Goal: Check status

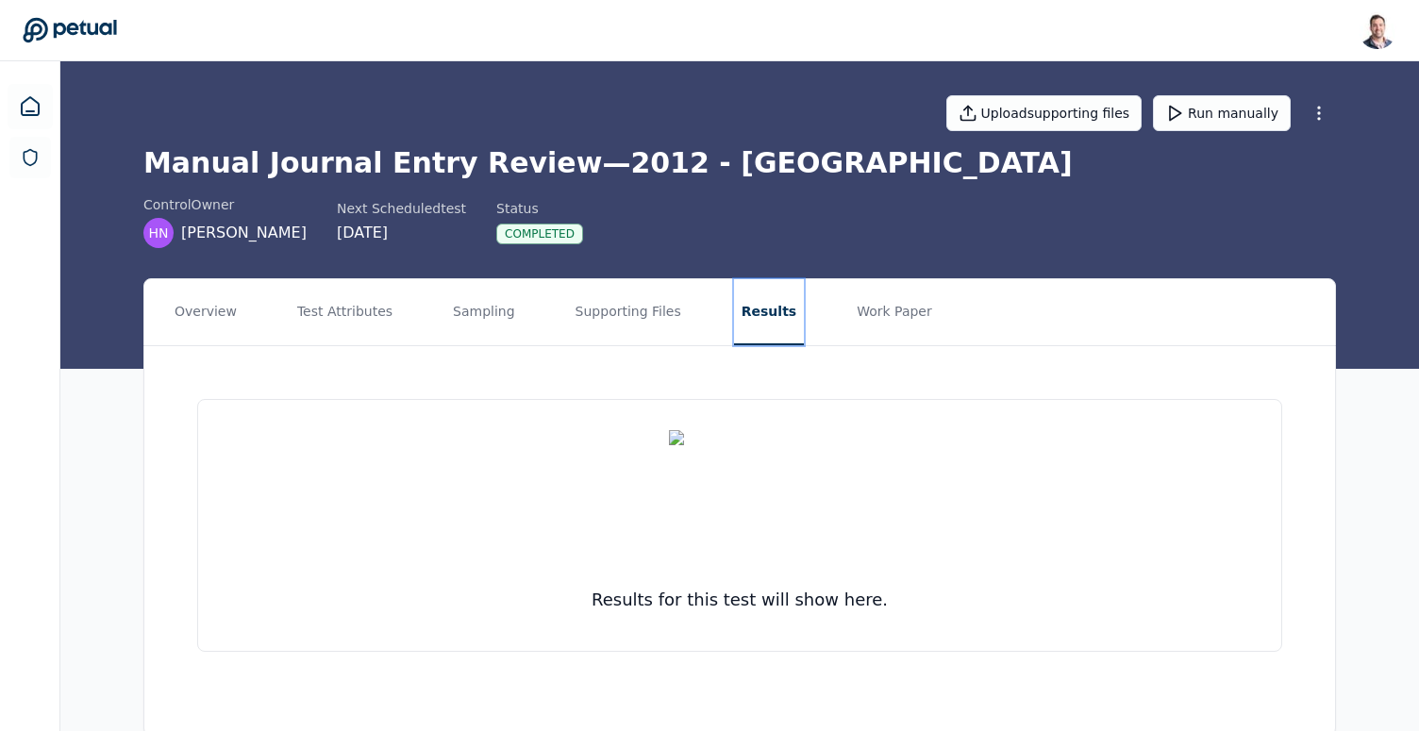
click at [734, 324] on button "Results" at bounding box center [769, 312] width 70 height 66
click at [206, 312] on button "Overview" at bounding box center [205, 312] width 77 height 66
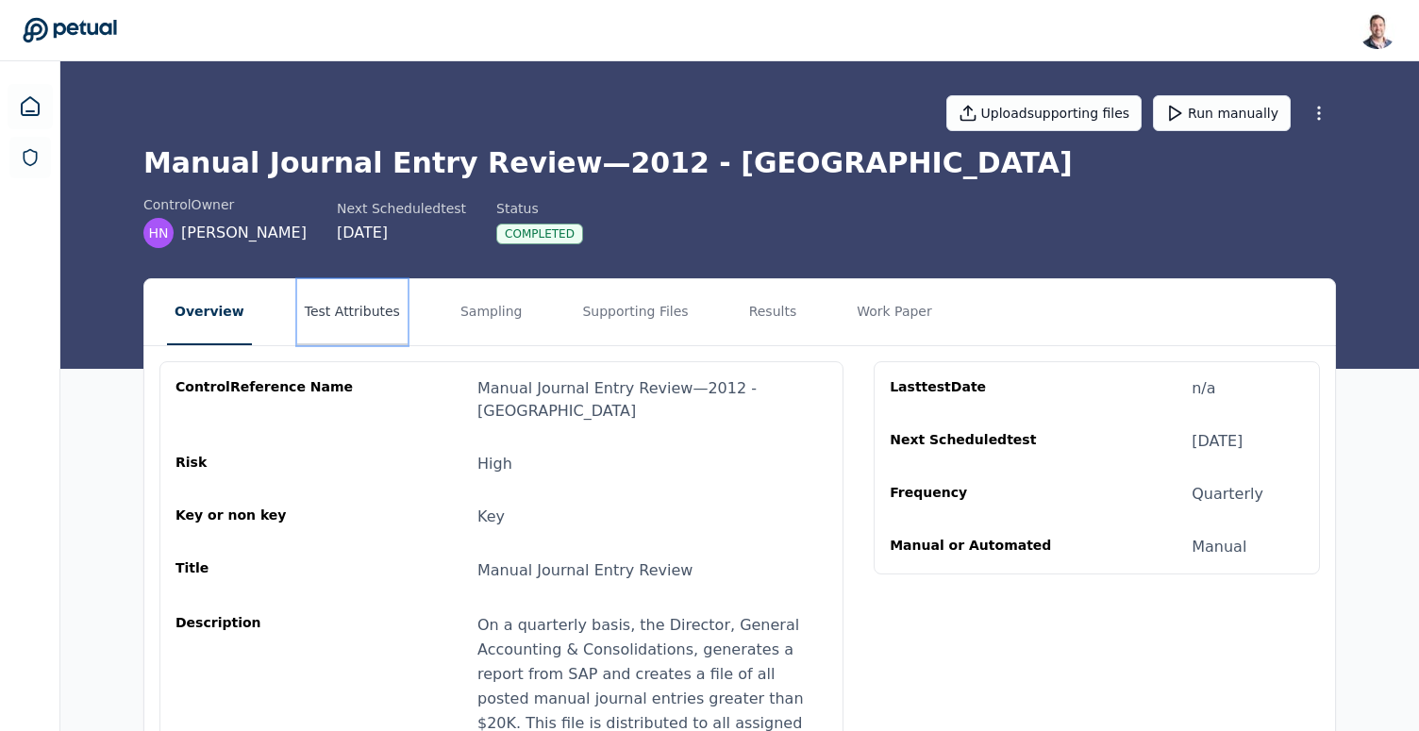
click at [353, 312] on button "Test Attributes" at bounding box center [352, 312] width 110 height 66
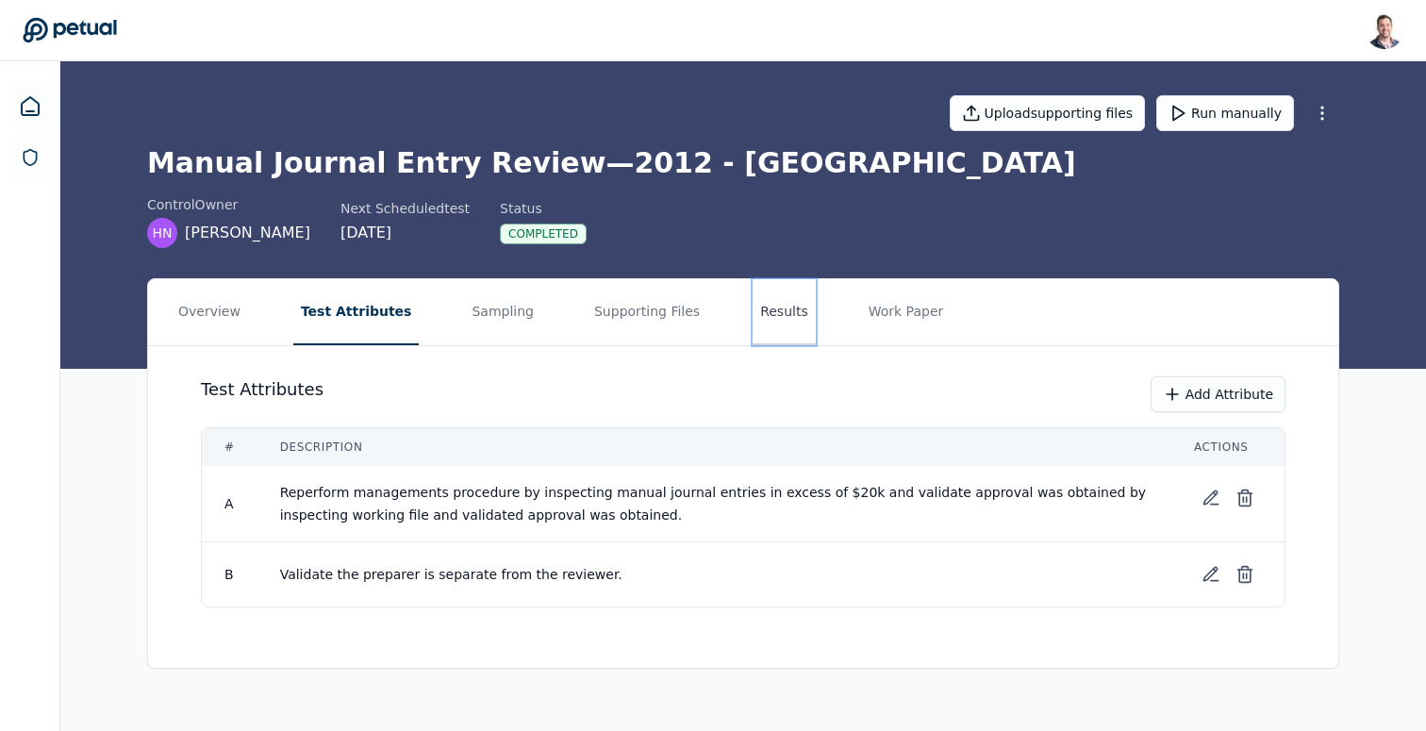
click at [756, 324] on button "Results" at bounding box center [784, 312] width 63 height 66
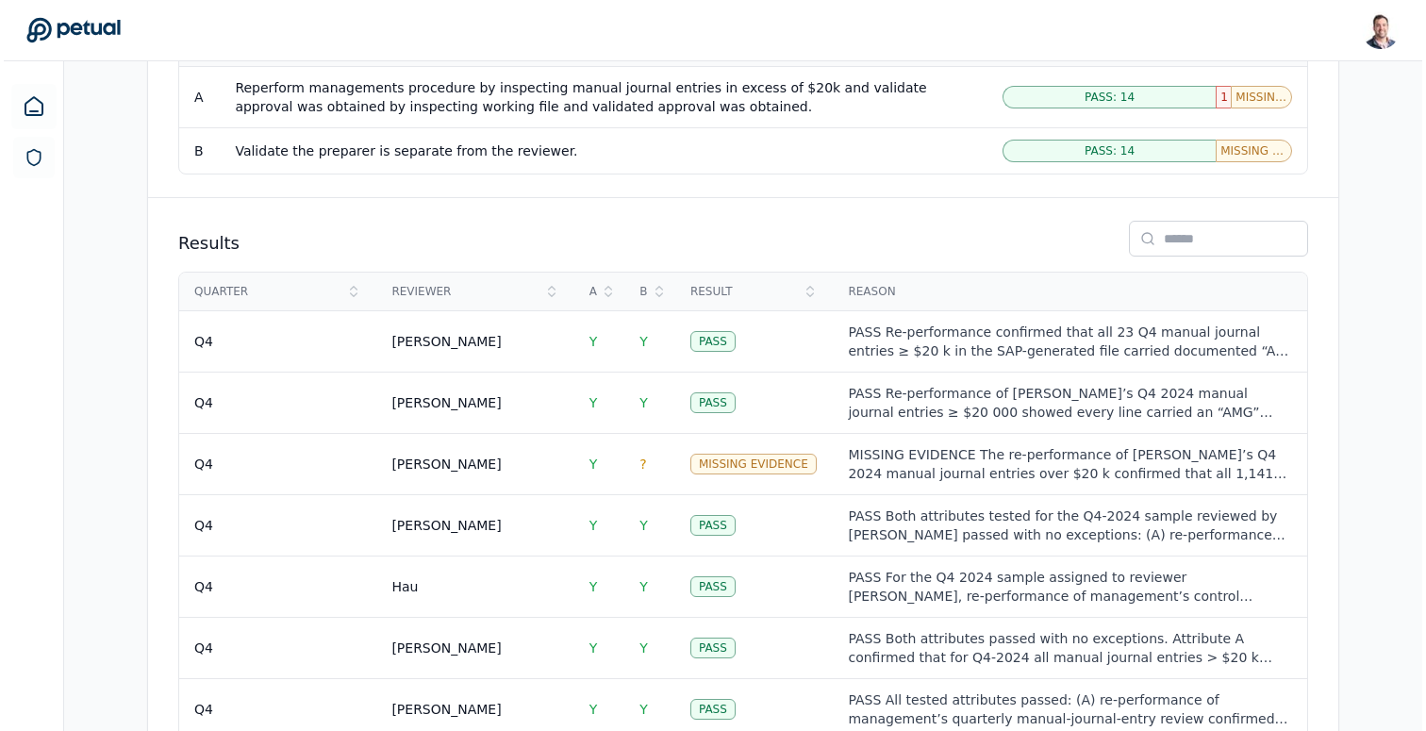
scroll to position [2920, 0]
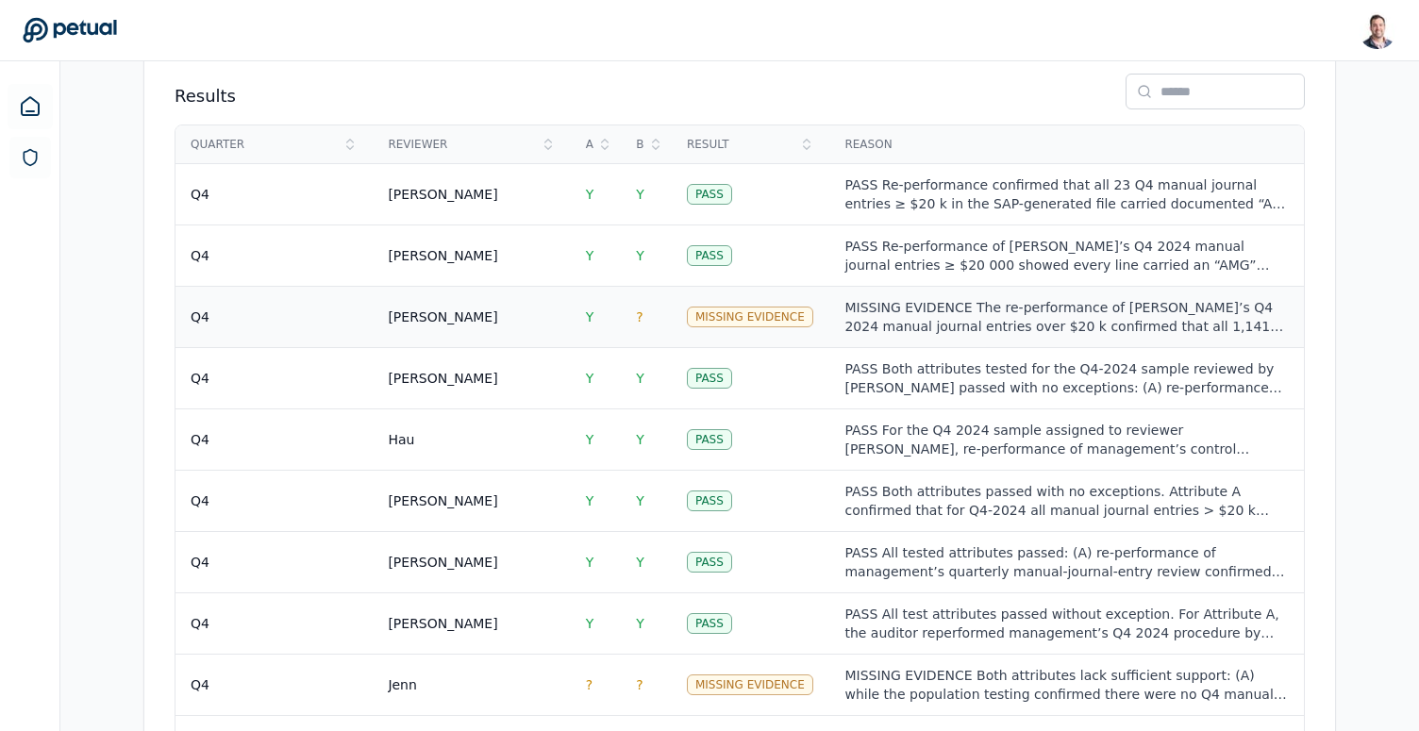
click at [529, 286] on td "[PERSON_NAME]" at bounding box center [471, 316] width 197 height 61
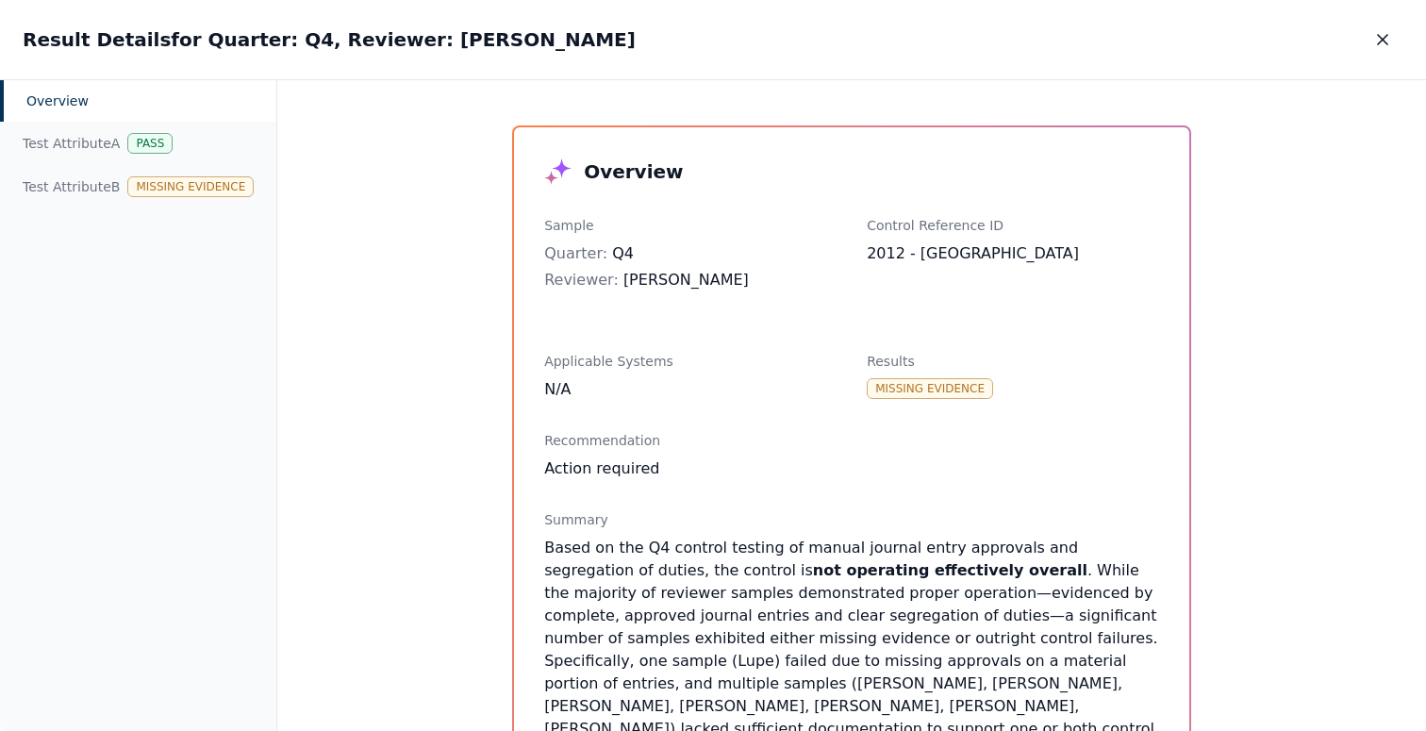
click at [95, 189] on div "Test Attribute B Missing Evidence" at bounding box center [138, 186] width 276 height 43
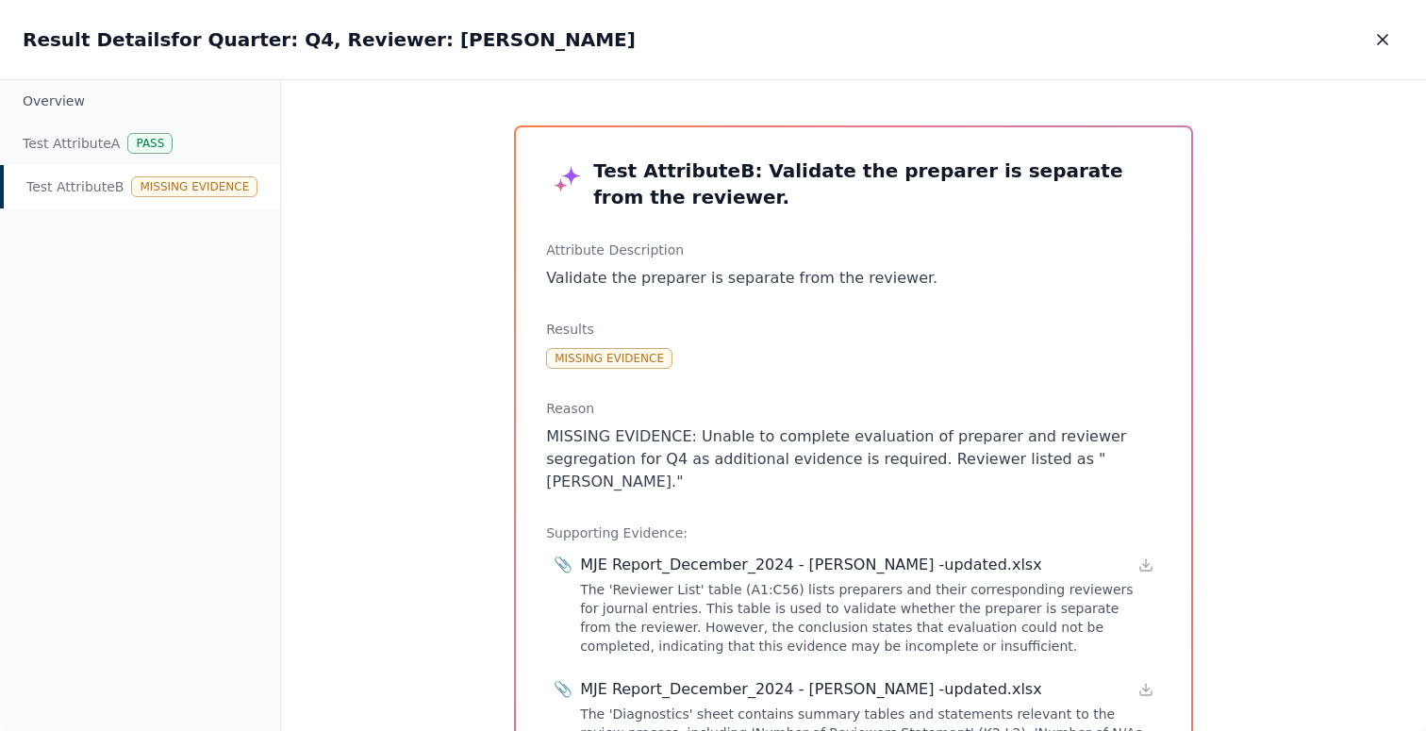
click at [696, 449] on p "MISSING EVIDENCE: Unable to complete evaluation of preparer and reviewer segreg…" at bounding box center [853, 459] width 615 height 68
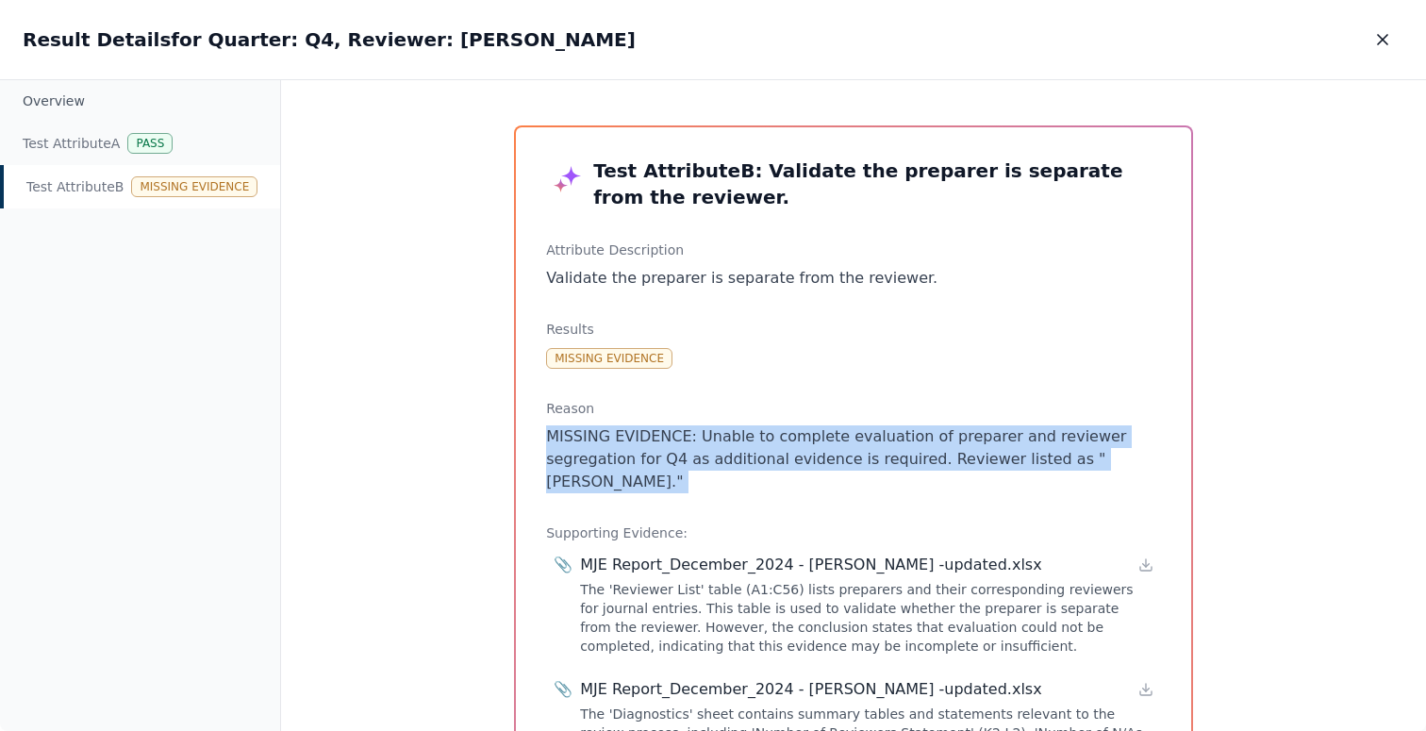
click at [696, 449] on p "MISSING EVIDENCE: Unable to complete evaluation of preparer and reviewer segreg…" at bounding box center [853, 459] width 615 height 68
click at [709, 440] on p "MISSING EVIDENCE: Unable to complete evaluation of preparer and reviewer segreg…" at bounding box center [853, 459] width 615 height 68
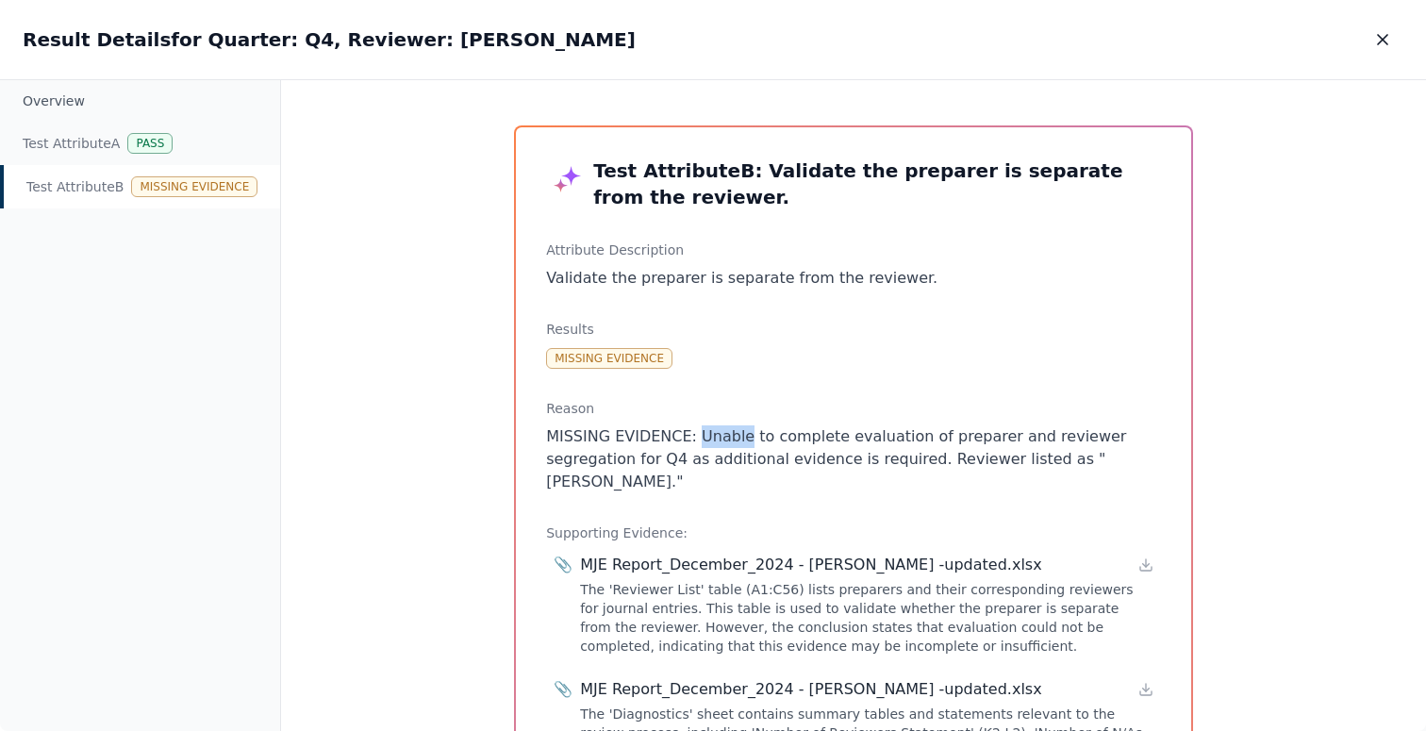
click at [709, 440] on p "MISSING EVIDENCE: Unable to complete evaluation of preparer and reviewer segreg…" at bounding box center [853, 459] width 615 height 68
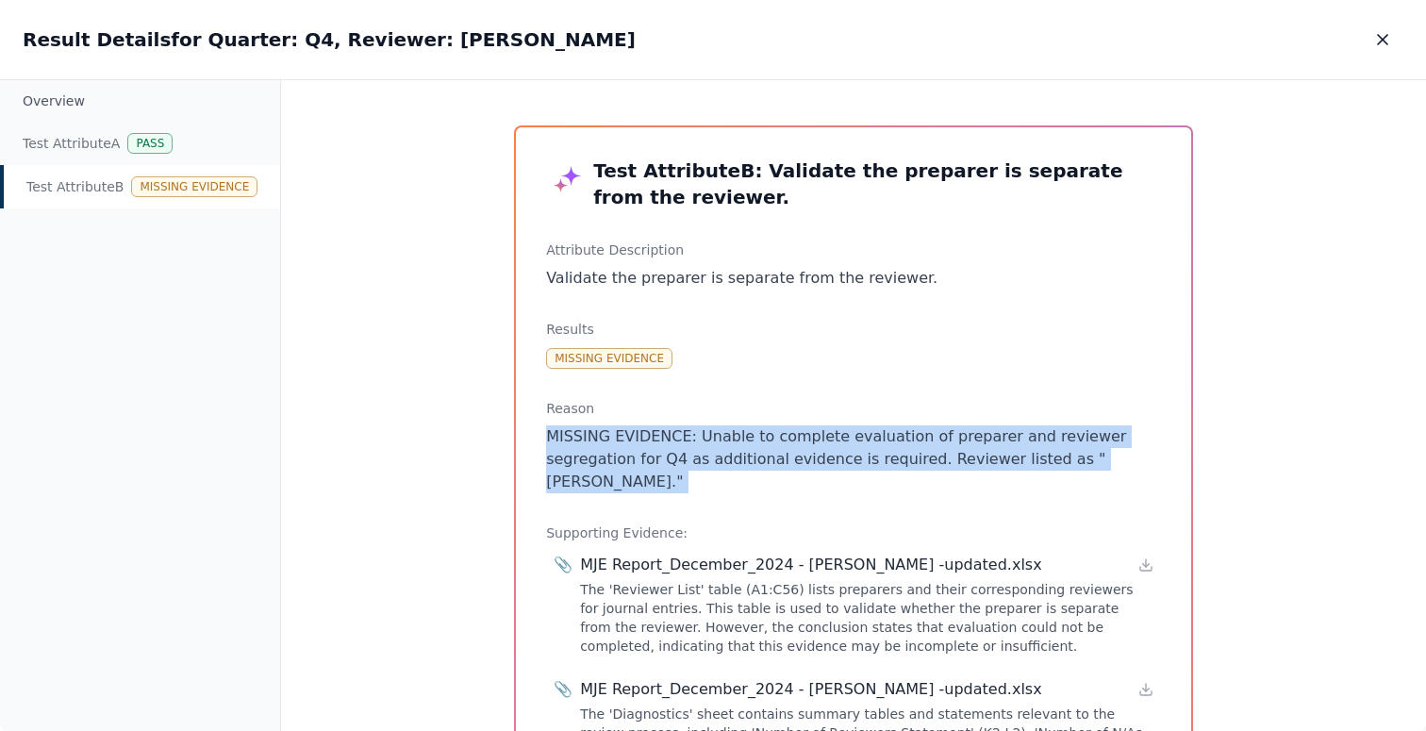
click at [709, 440] on p "MISSING EVIDENCE: Unable to complete evaluation of preparer and reviewer segreg…" at bounding box center [853, 459] width 615 height 68
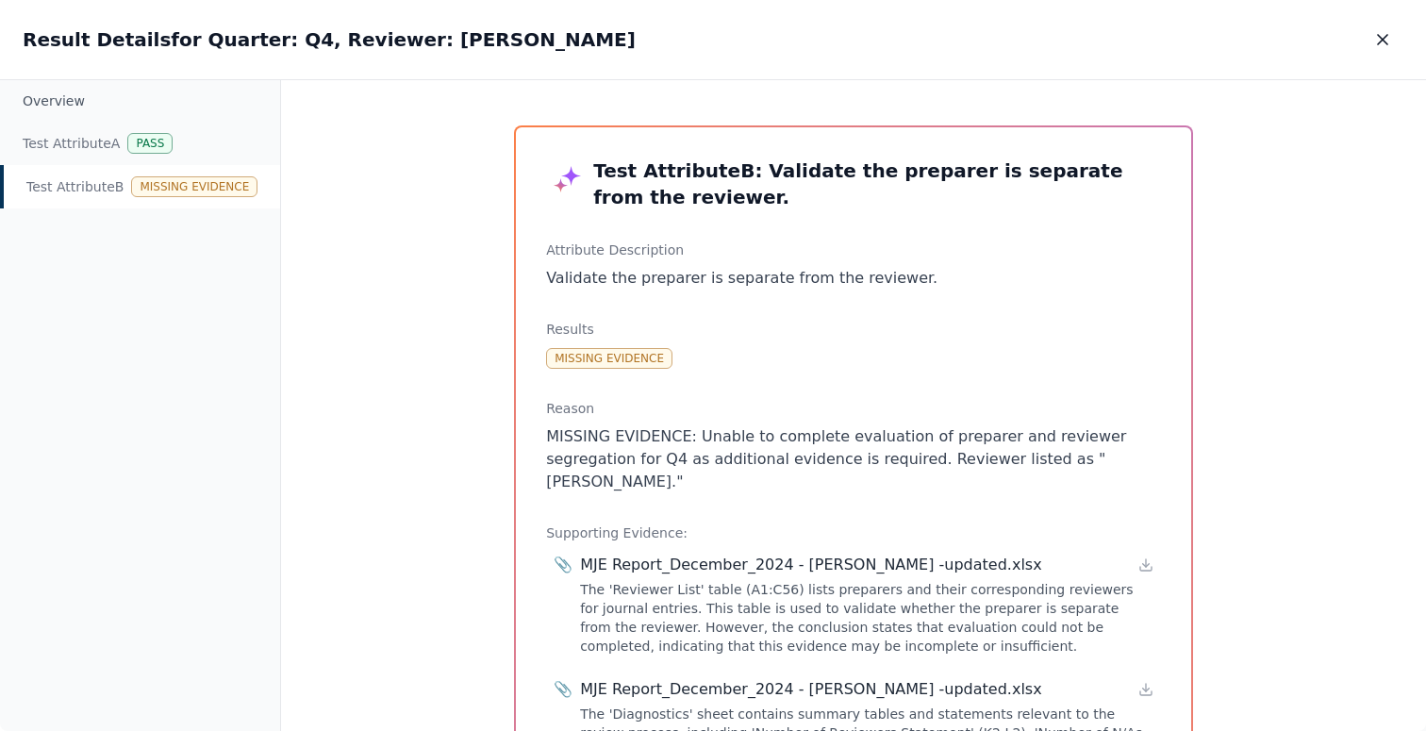
click at [725, 447] on p "MISSING EVIDENCE: Unable to complete evaluation of preparer and reviewer segreg…" at bounding box center [853, 459] width 615 height 68
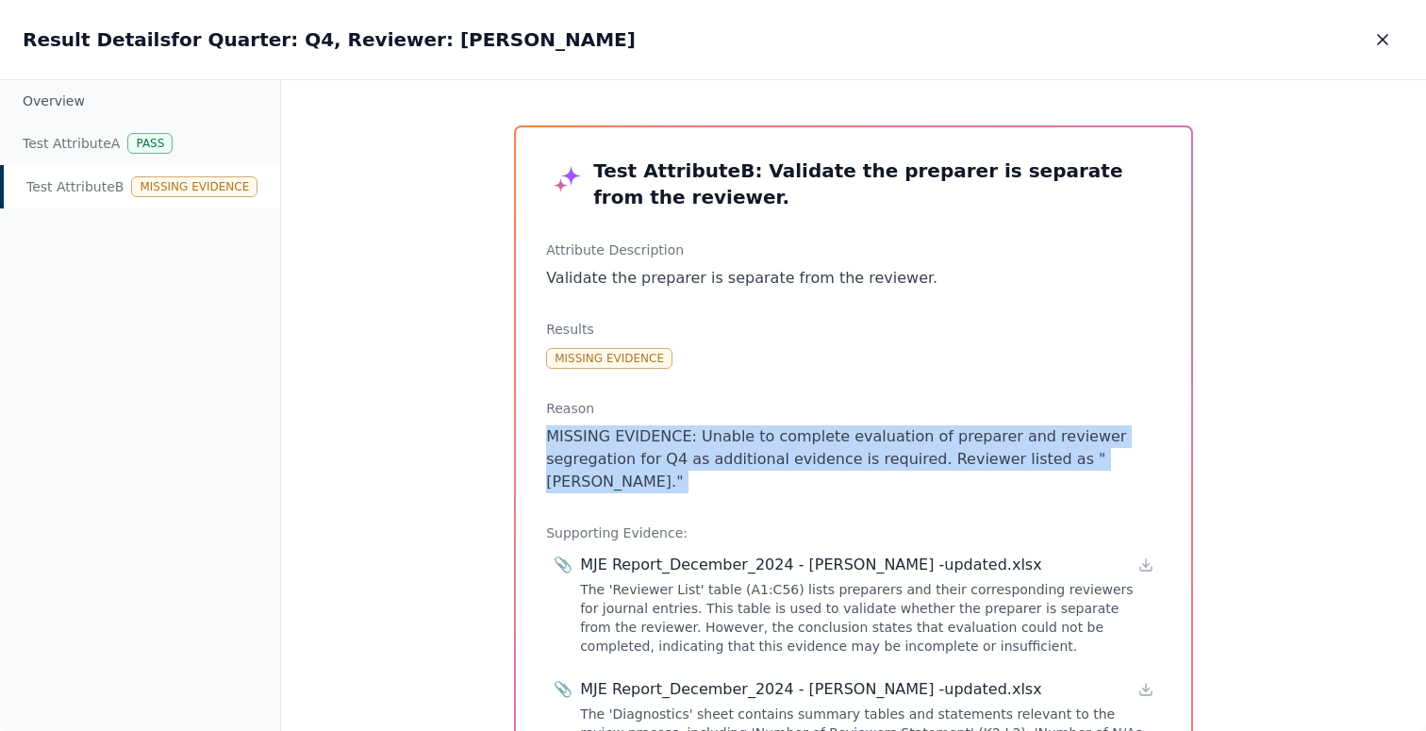
click at [725, 447] on p "MISSING EVIDENCE: Unable to complete evaluation of preparer and reviewer segreg…" at bounding box center [853, 459] width 615 height 68
click at [746, 452] on p "MISSING EVIDENCE: Unable to complete evaluation of preparer and reviewer segreg…" at bounding box center [853, 459] width 615 height 68
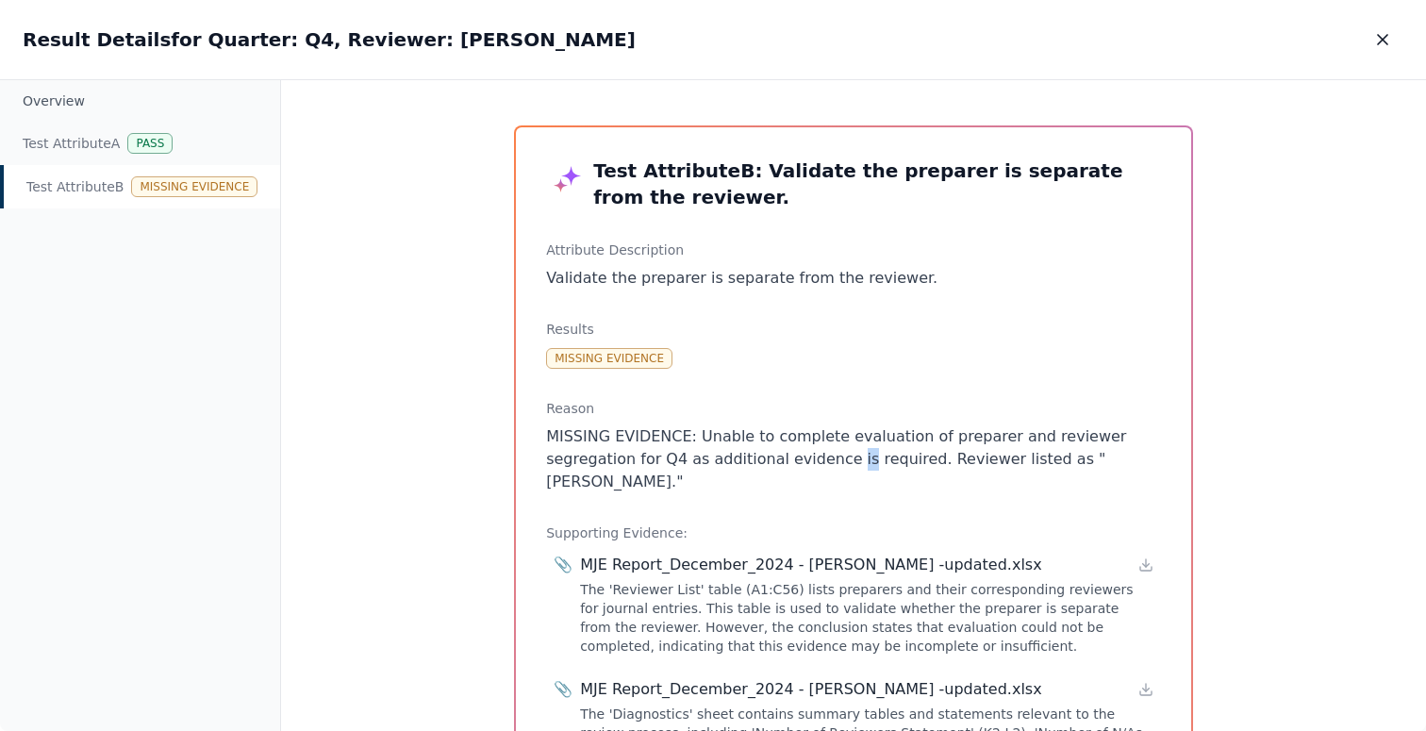
click at [746, 452] on p "MISSING EVIDENCE: Unable to complete evaluation of preparer and reviewer segreg…" at bounding box center [853, 459] width 615 height 68
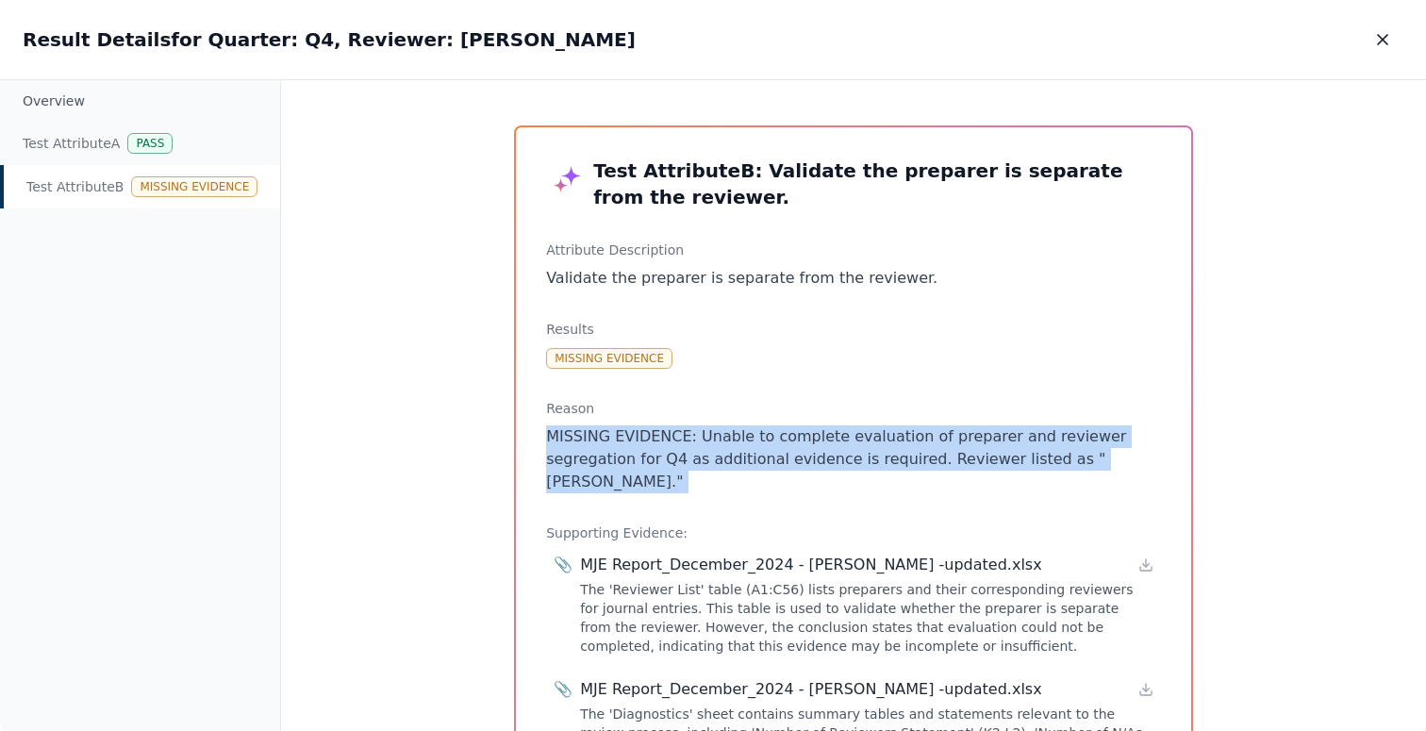
click at [746, 452] on p "MISSING EVIDENCE: Unable to complete evaluation of preparer and reviewer segreg…" at bounding box center [853, 459] width 615 height 68
click at [774, 436] on p "MISSING EVIDENCE: Unable to complete evaluation of preparer and reviewer segreg…" at bounding box center [853, 459] width 615 height 68
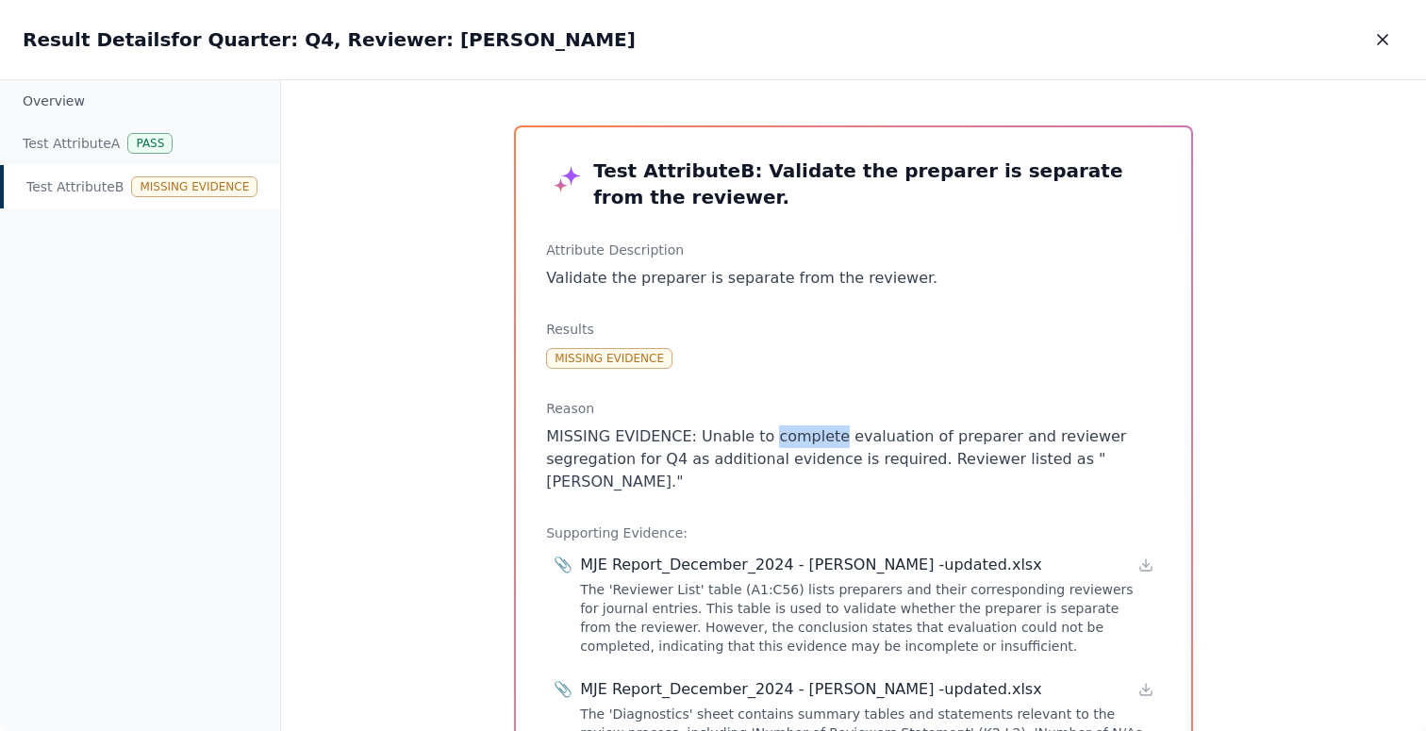
click at [774, 436] on p "MISSING EVIDENCE: Unable to complete evaluation of preparer and reviewer segreg…" at bounding box center [853, 459] width 615 height 68
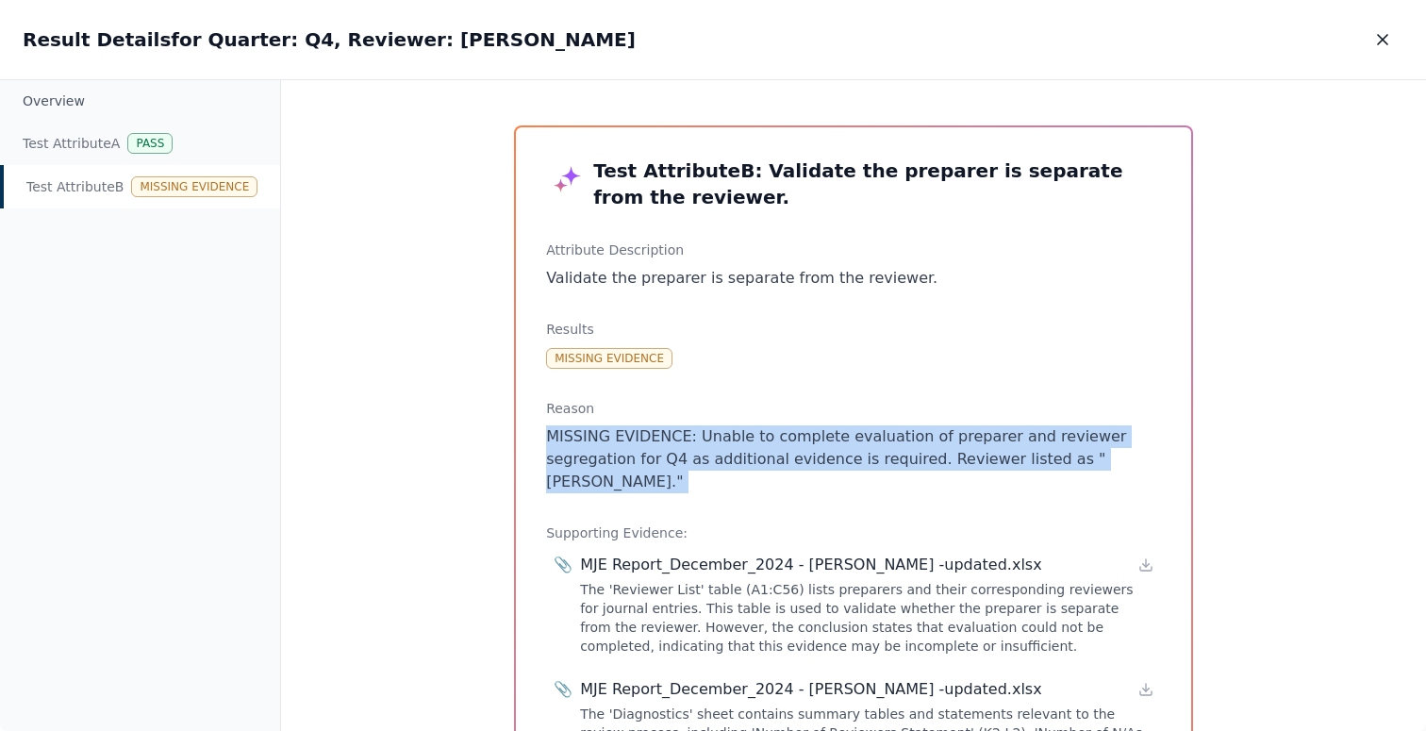
click at [774, 436] on p "MISSING EVIDENCE: Unable to complete evaluation of preparer and reviewer segreg…" at bounding box center [853, 459] width 615 height 68
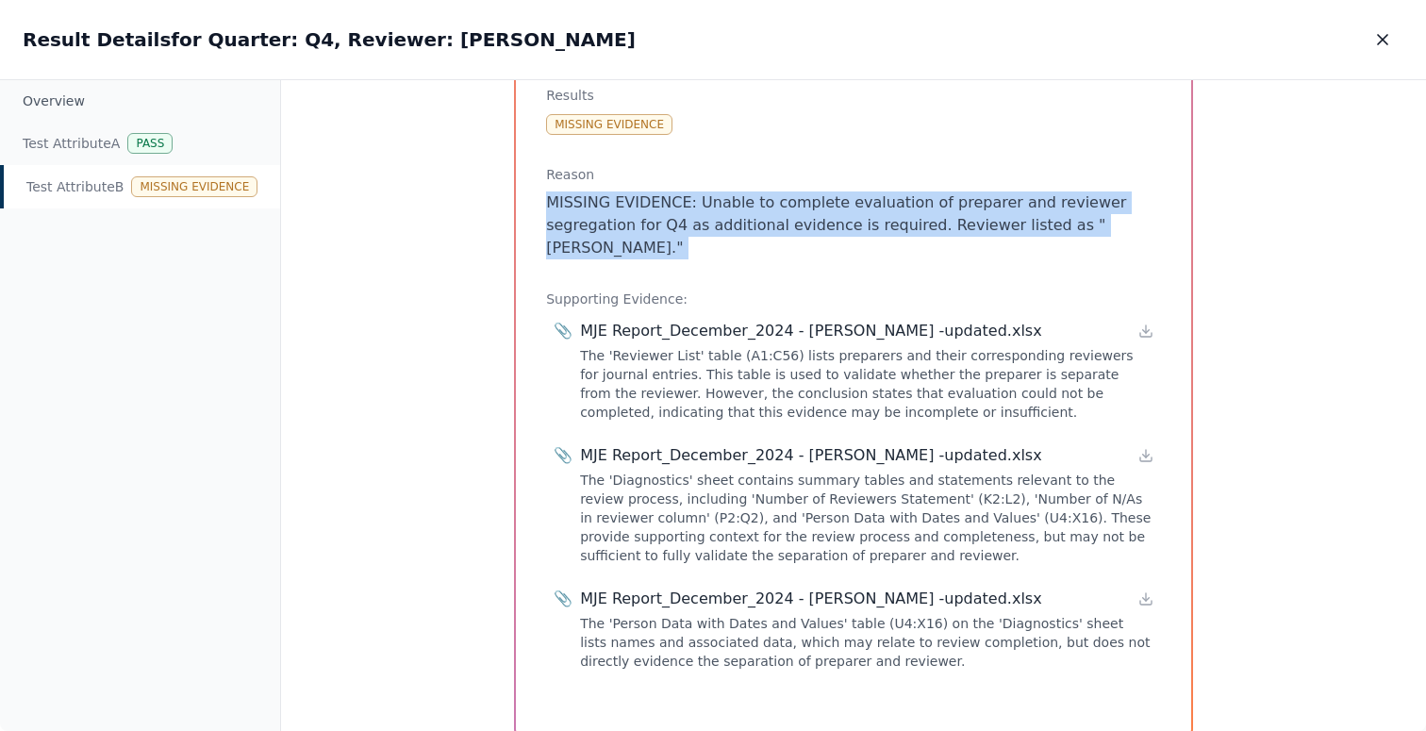
scroll to position [269, 0]
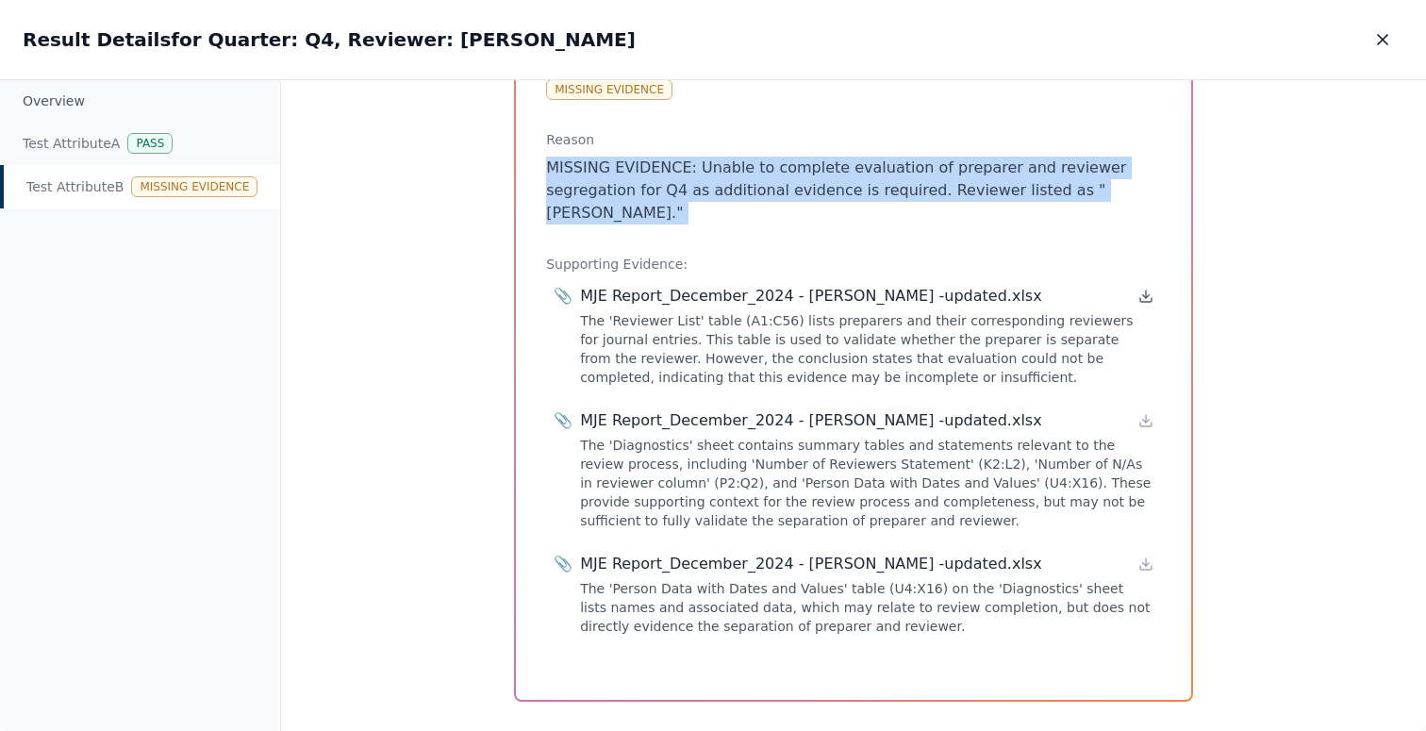
click at [1143, 295] on icon at bounding box center [1146, 296] width 7 height 3
click at [758, 334] on div "The 'Reviewer List' table (A1:C56) lists preparers and their corresponding revi…" at bounding box center [867, 348] width 574 height 75
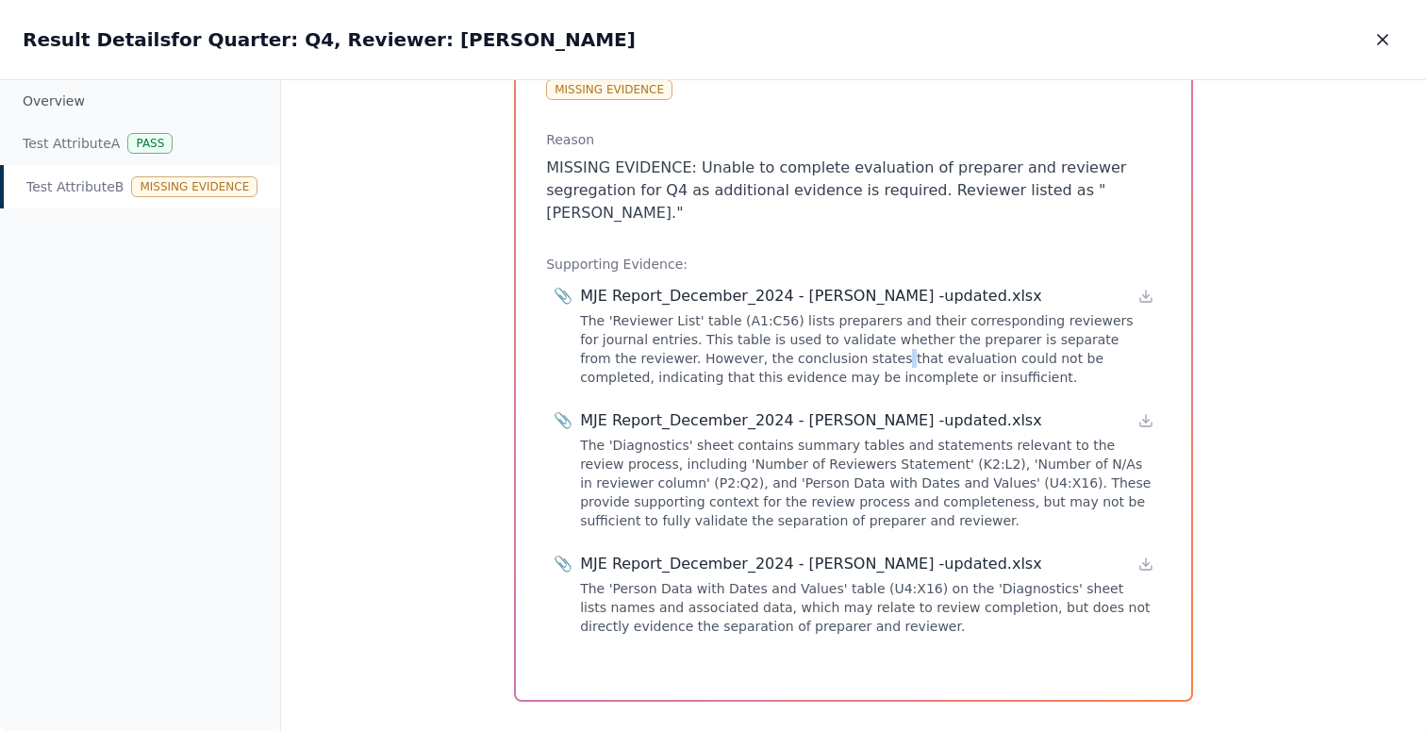
click at [758, 334] on div "The 'Reviewer List' table (A1:C56) lists preparers and their corresponding revi…" at bounding box center [867, 348] width 574 height 75
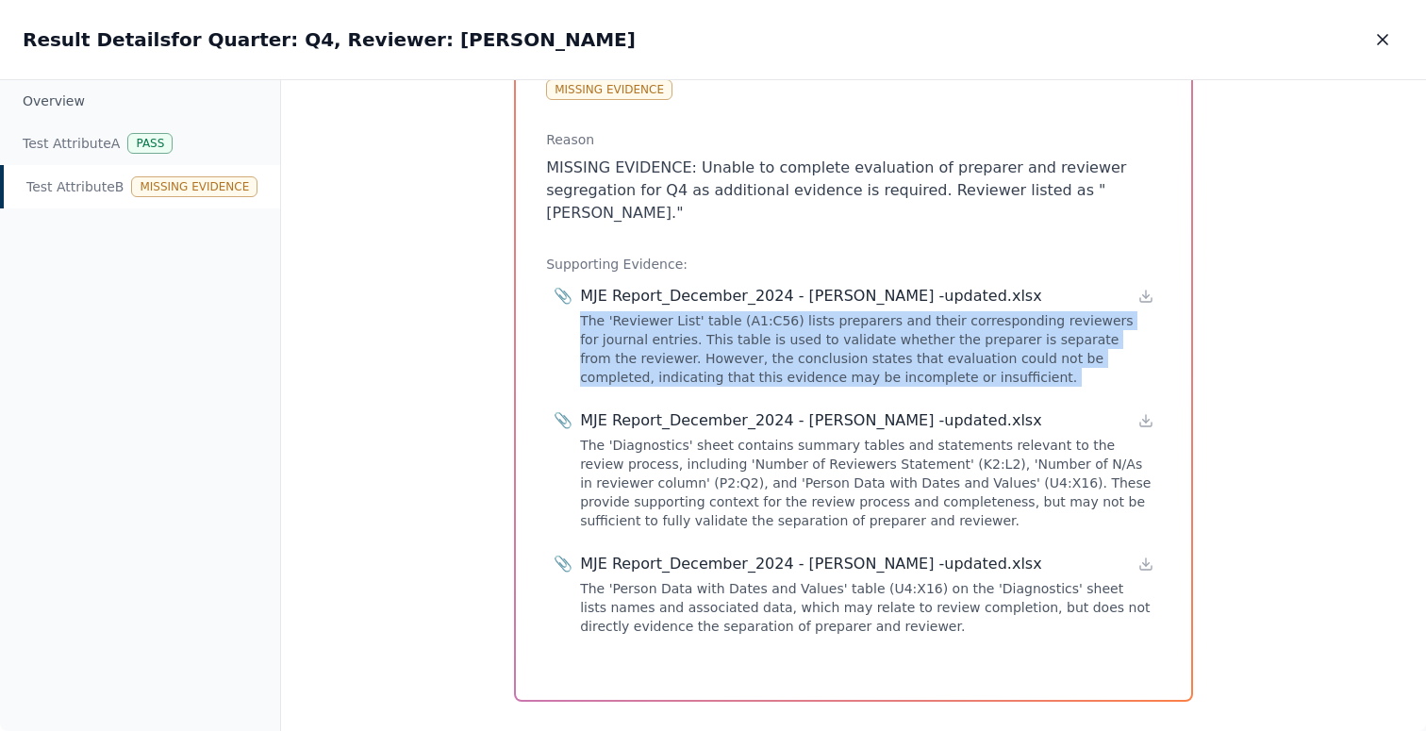
click at [758, 334] on div "The 'Reviewer List' table (A1:C56) lists preparers and their corresponding revi…" at bounding box center [867, 348] width 574 height 75
click at [801, 341] on div "The 'Reviewer List' table (A1:C56) lists preparers and their corresponding revi…" at bounding box center [867, 348] width 574 height 75
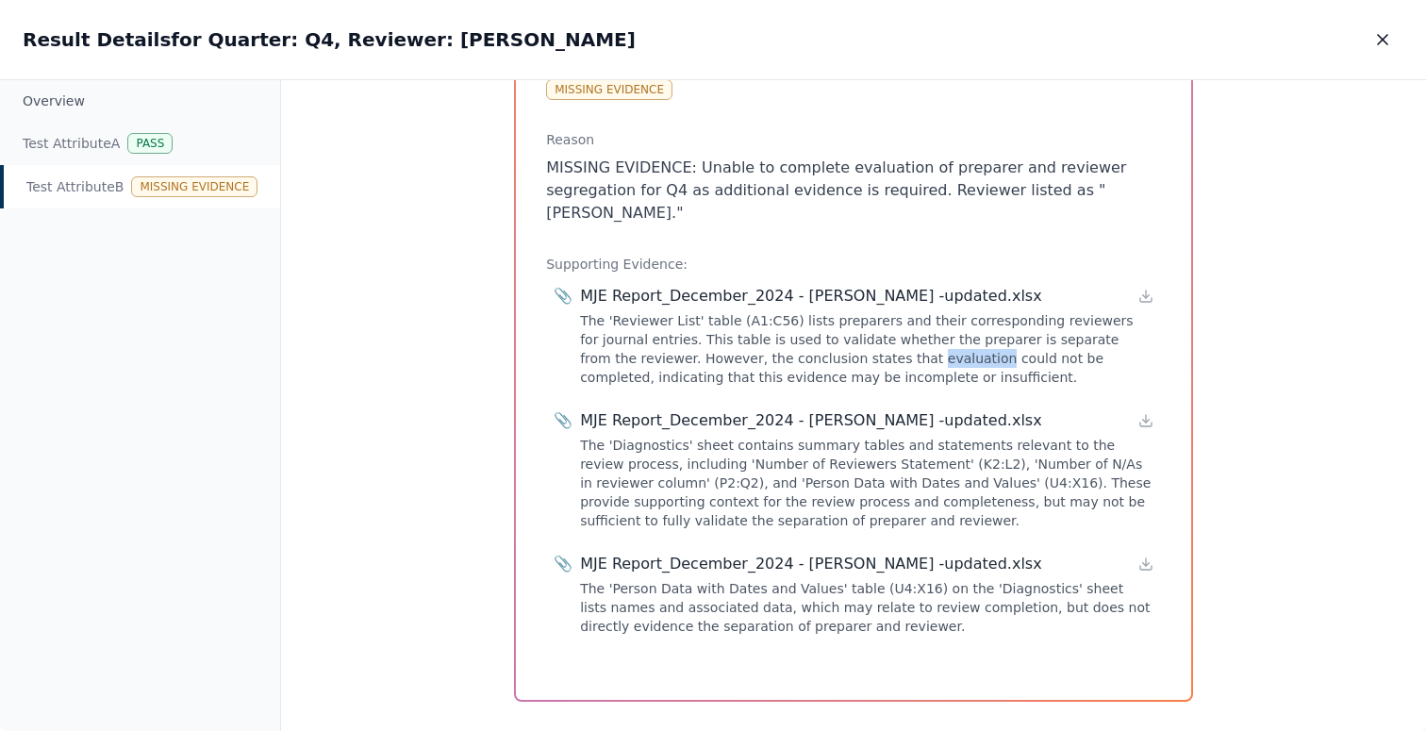
click at [801, 341] on div "The 'Reviewer List' table (A1:C56) lists preparers and their corresponding revi…" at bounding box center [867, 348] width 574 height 75
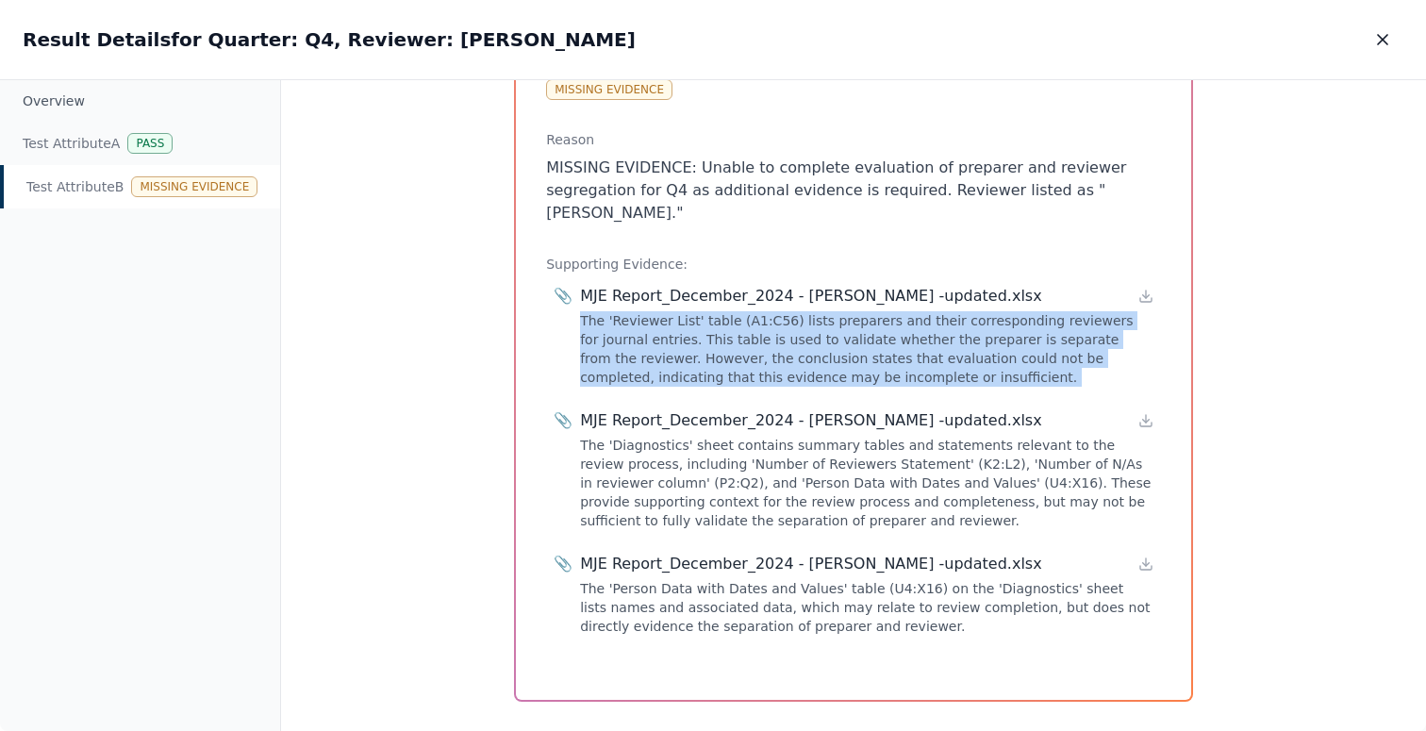
click at [801, 341] on div "The 'Reviewer List' table (A1:C56) lists preparers and their corresponding revi…" at bounding box center [867, 348] width 574 height 75
click at [865, 354] on div "The 'Reviewer List' table (A1:C56) lists preparers and their corresponding revi…" at bounding box center [867, 348] width 574 height 75
drag, startPoint x: 865, startPoint y: 354, endPoint x: 829, endPoint y: 292, distance: 71.0
click at [829, 311] on div "The 'Reviewer List' table (A1:C56) lists preparers and their corresponding revi…" at bounding box center [867, 348] width 574 height 75
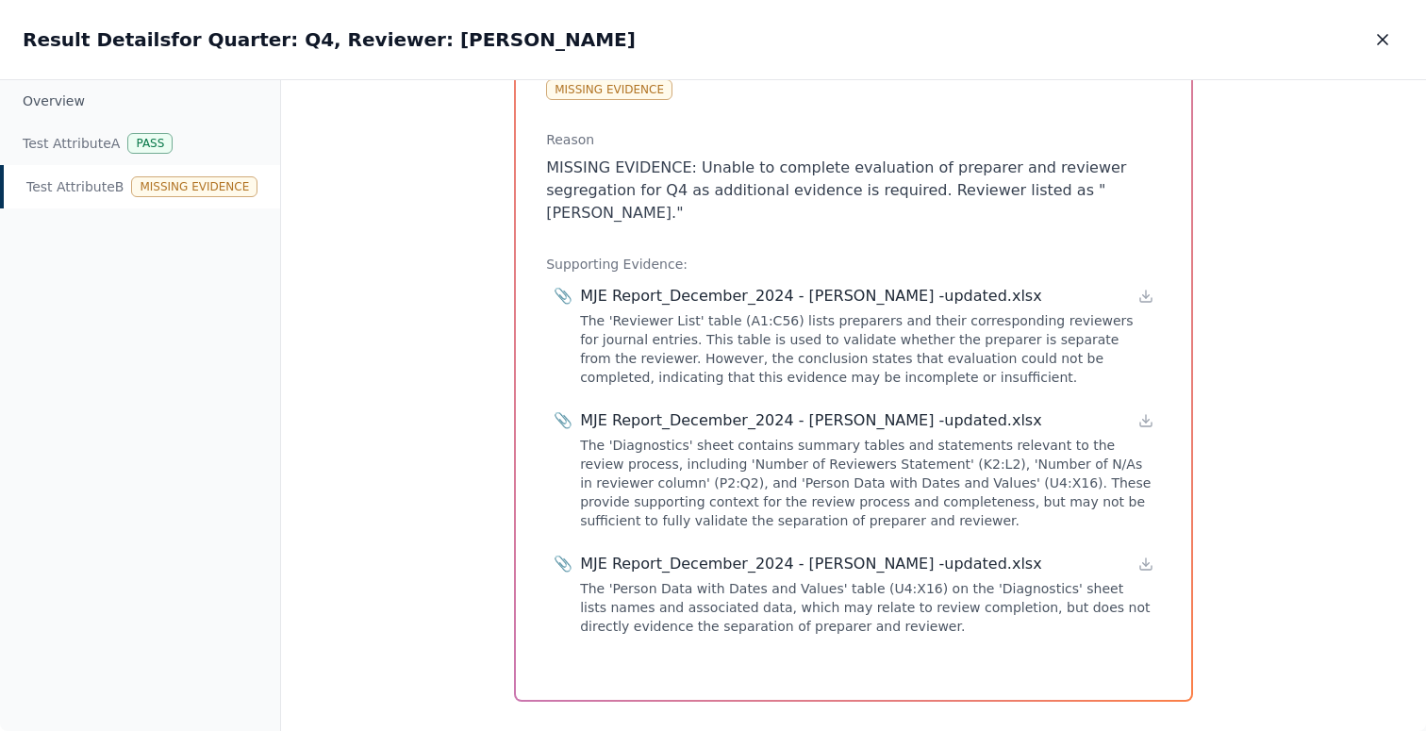
click at [844, 409] on div "MJE Report_December_2024 - [PERSON_NAME] -updated.xlsx" at bounding box center [811, 420] width 462 height 23
click at [1139, 413] on icon at bounding box center [1146, 420] width 15 height 15
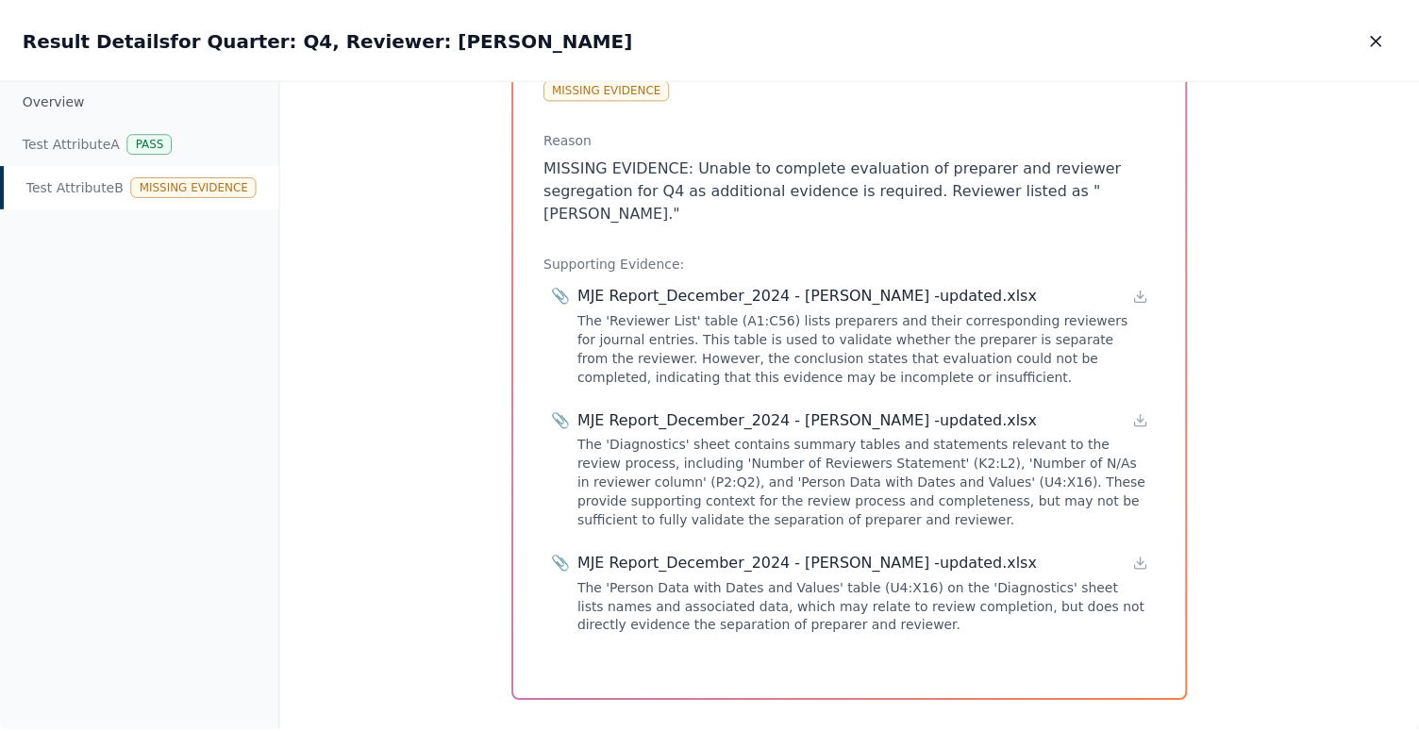
scroll to position [0, 0]
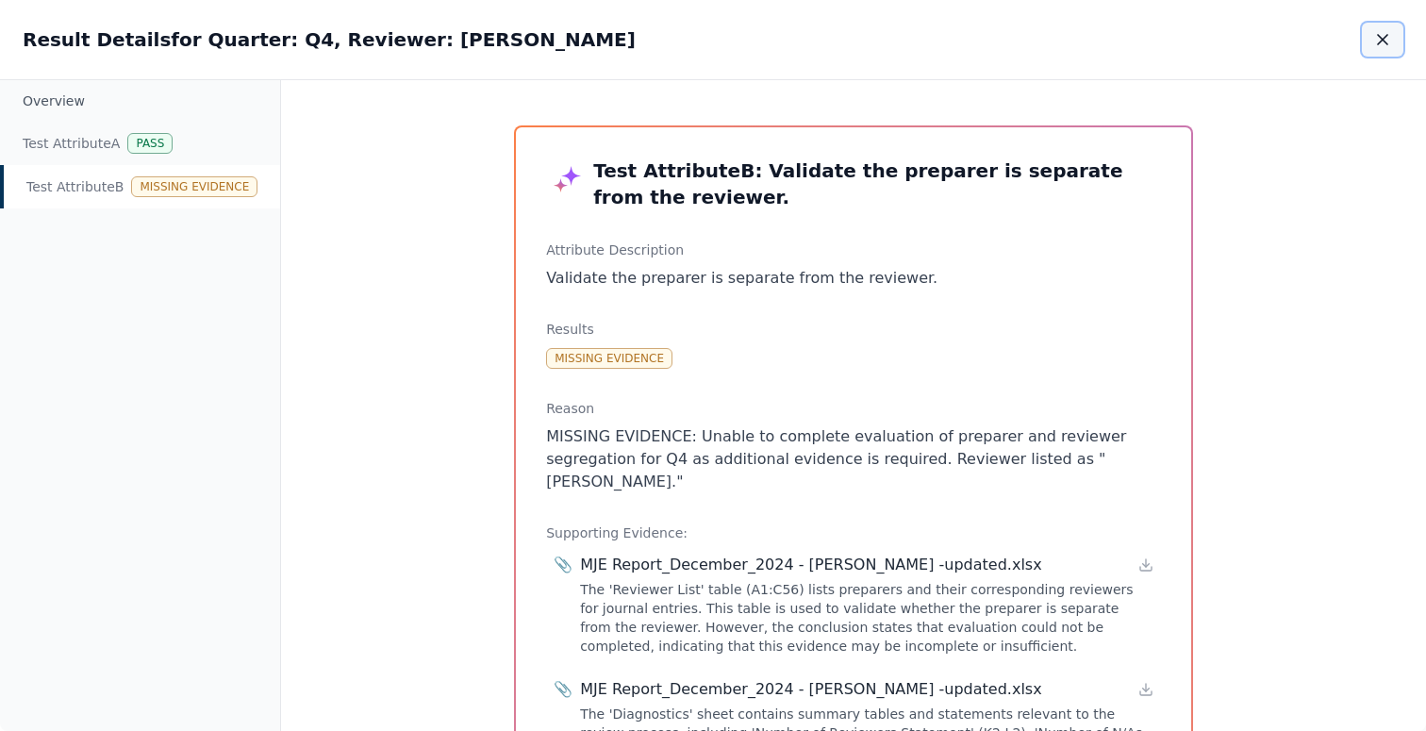
click at [1389, 30] on icon "button" at bounding box center [1382, 39] width 19 height 19
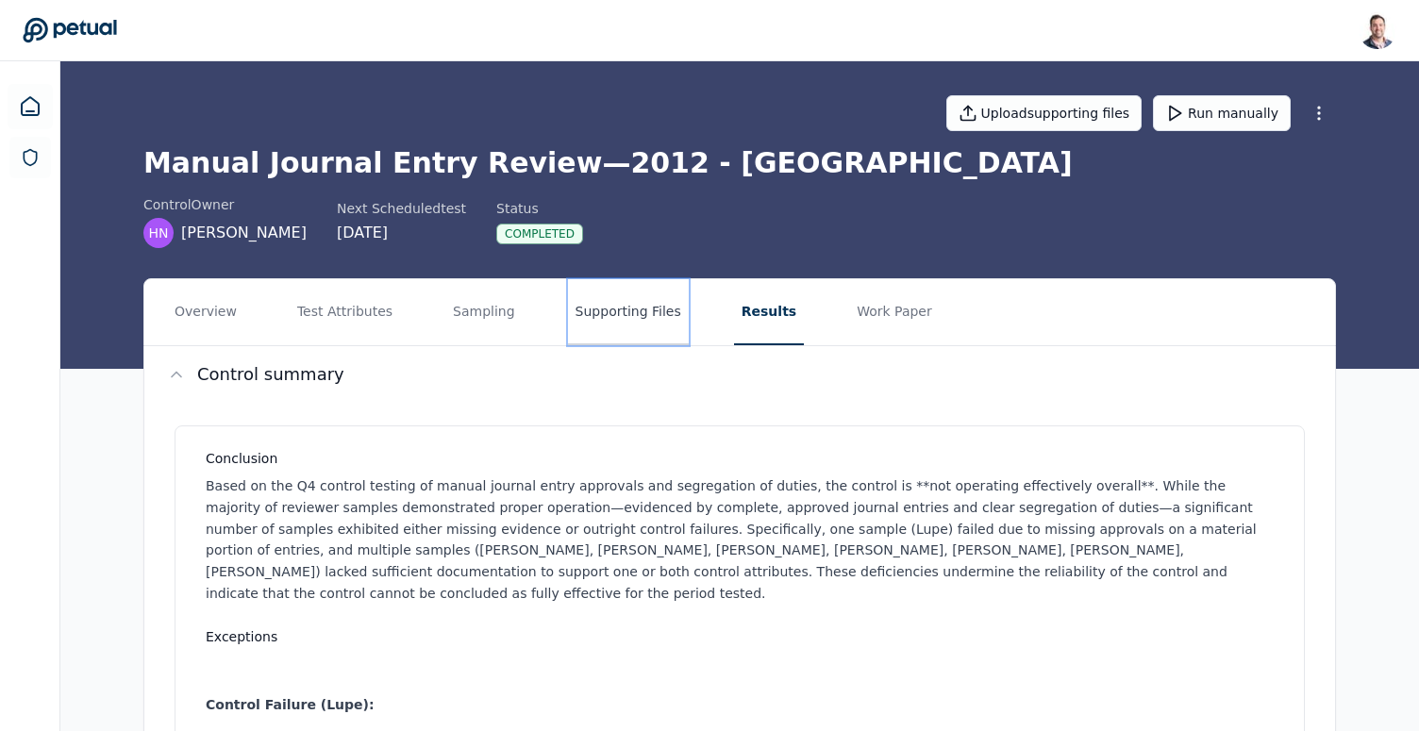
click at [604, 312] on button "Supporting Files" at bounding box center [628, 312] width 121 height 66
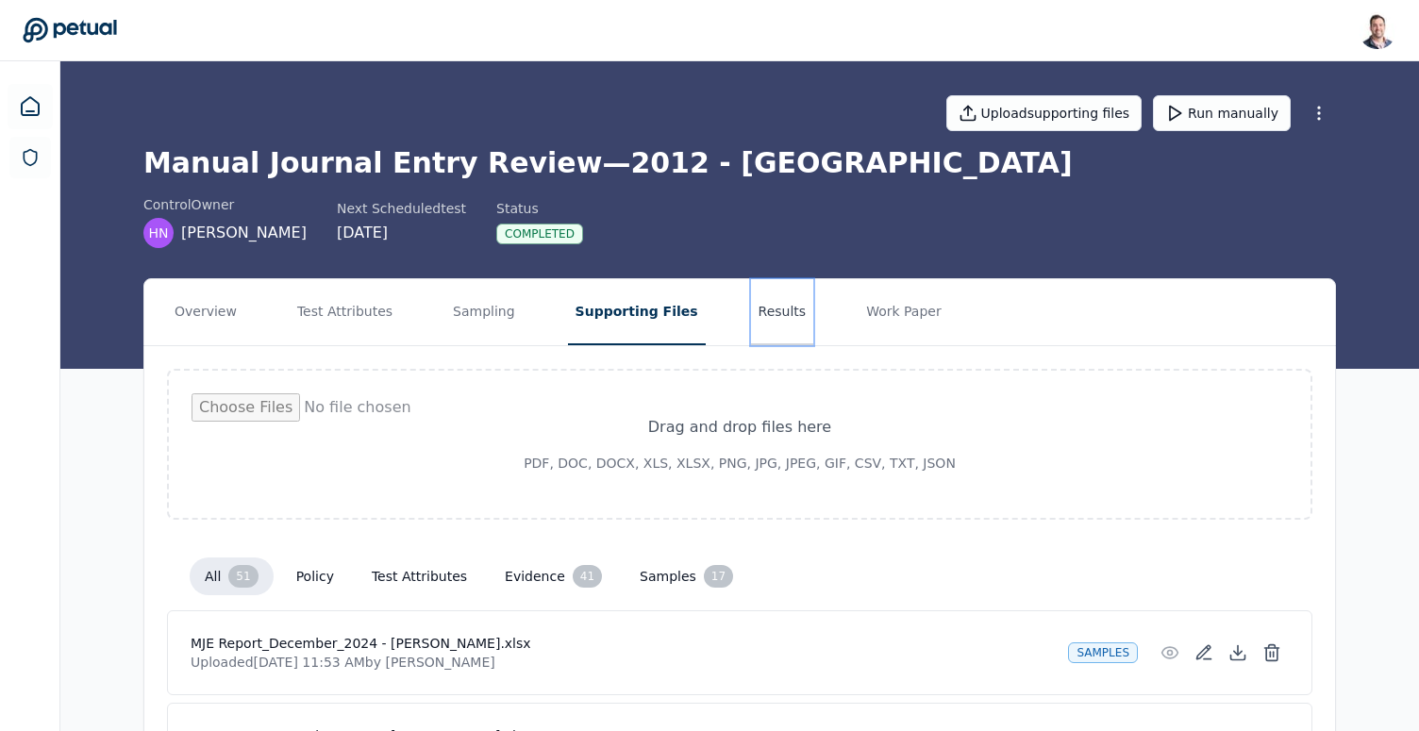
click at [755, 297] on button "Results" at bounding box center [782, 312] width 63 height 66
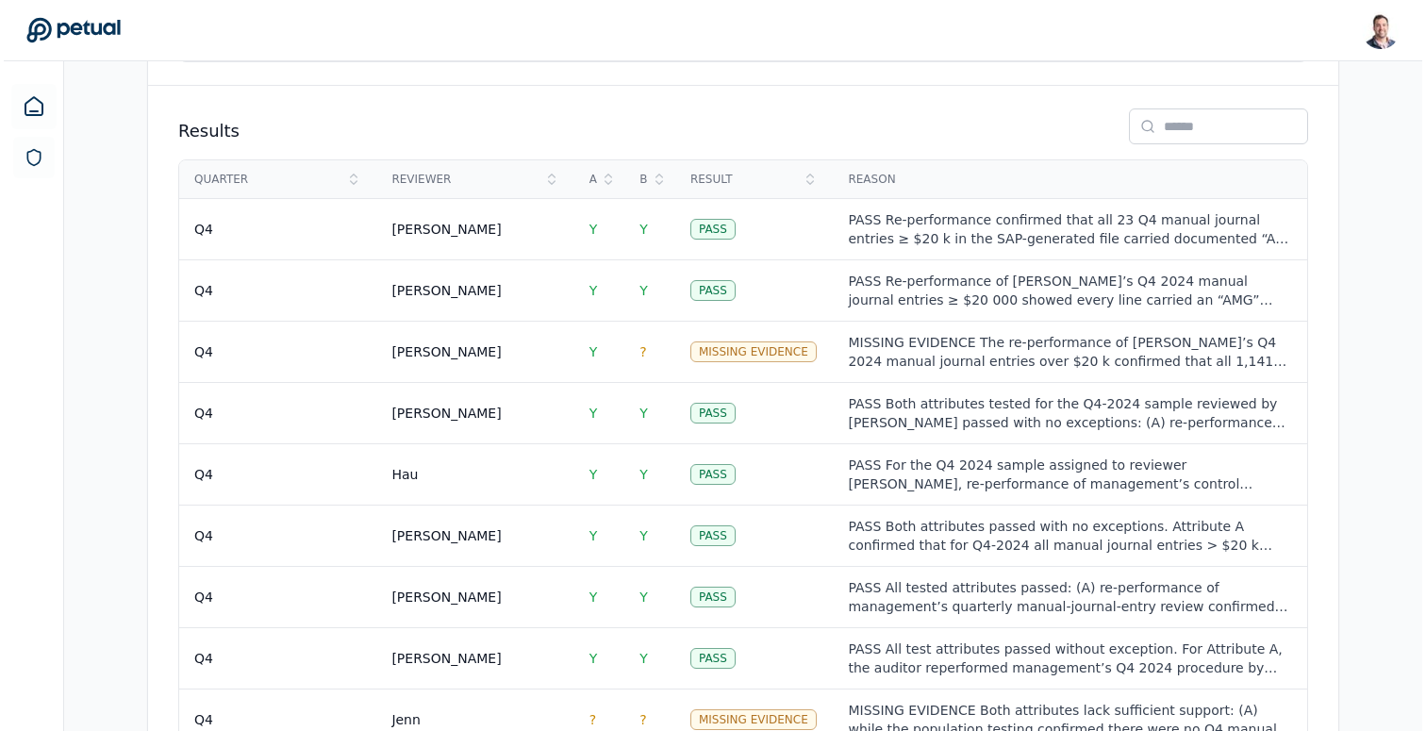
scroll to position [2887, 0]
click at [394, 341] on div "[PERSON_NAME]" at bounding box center [442, 350] width 109 height 19
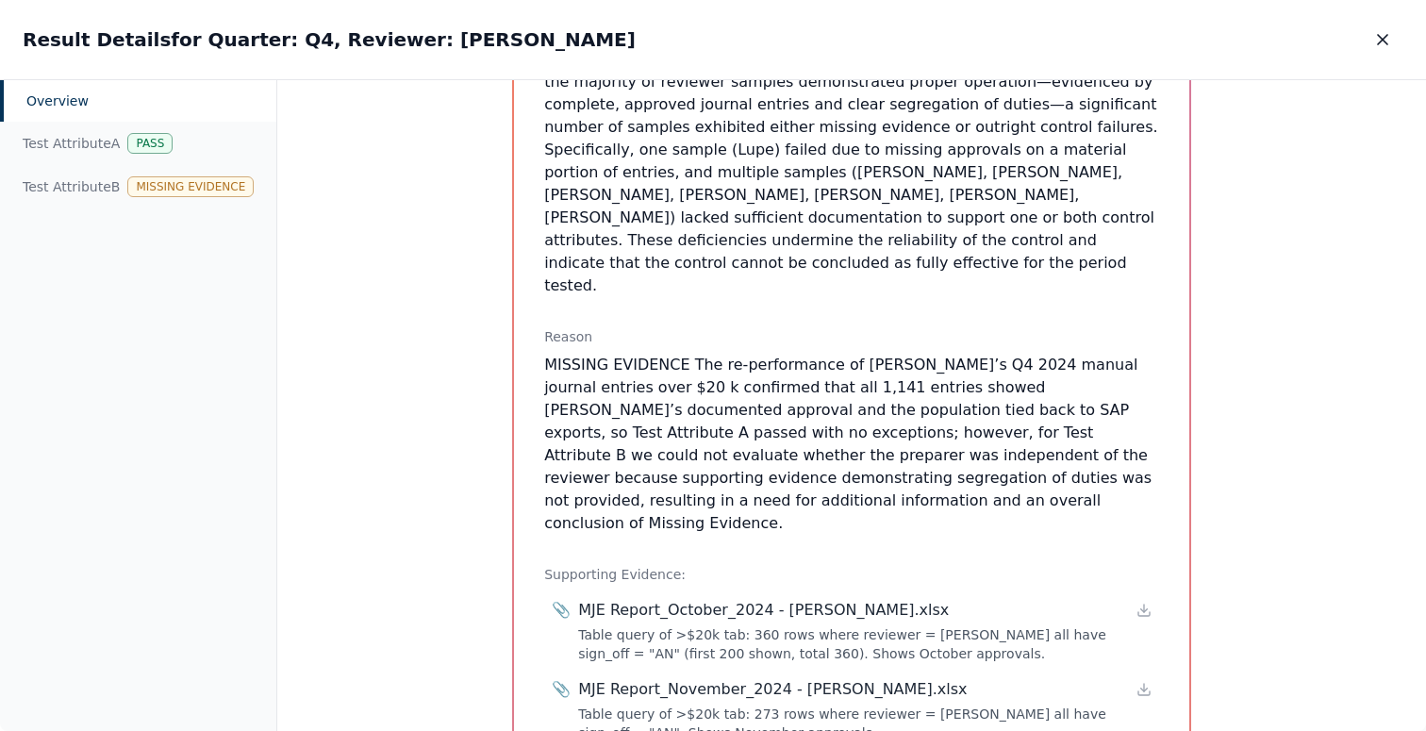
scroll to position [512, 0]
click at [96, 208] on div "Overview Test Attribute A Pass Test Attribute B Missing Evidence" at bounding box center [138, 406] width 277 height 652
click at [96, 193] on div "Test Attribute B Missing Evidence" at bounding box center [138, 186] width 276 height 43
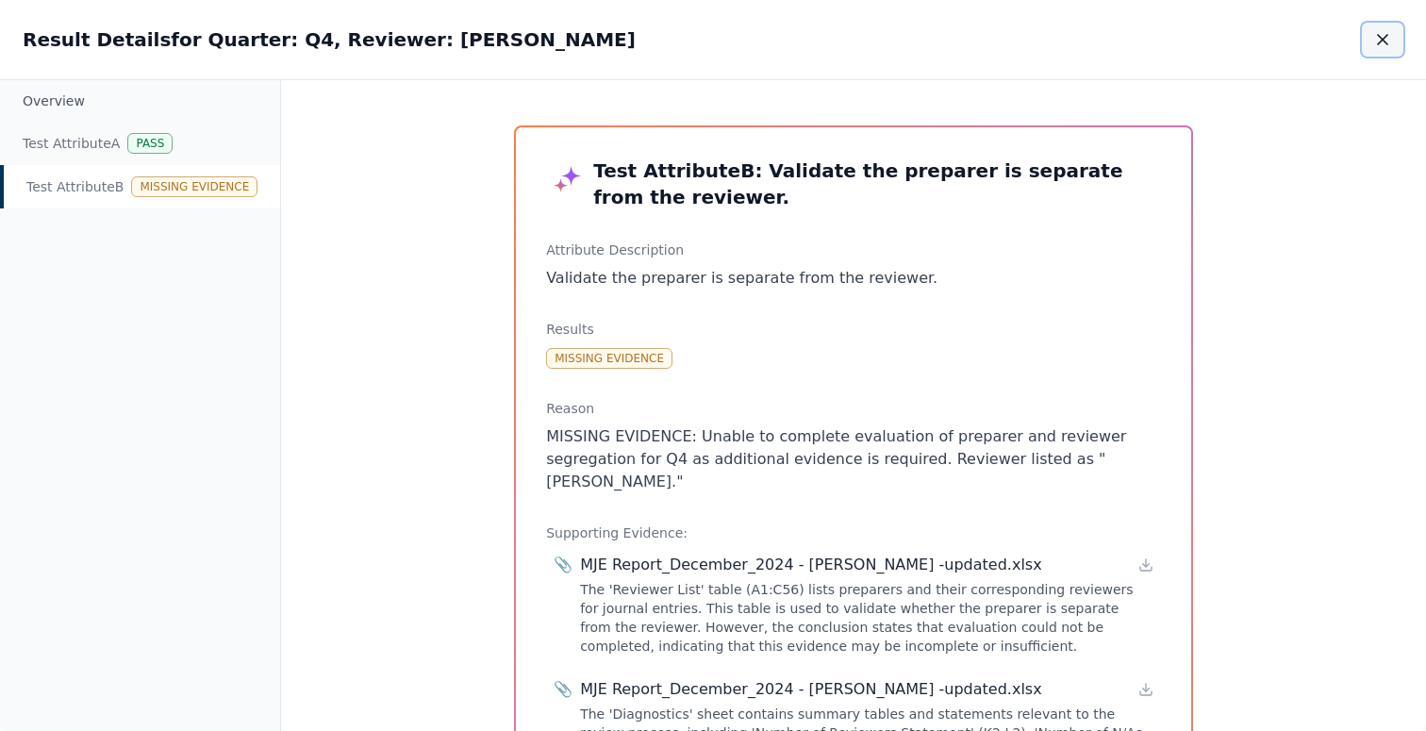
click at [1386, 44] on icon "button" at bounding box center [1382, 39] width 19 height 19
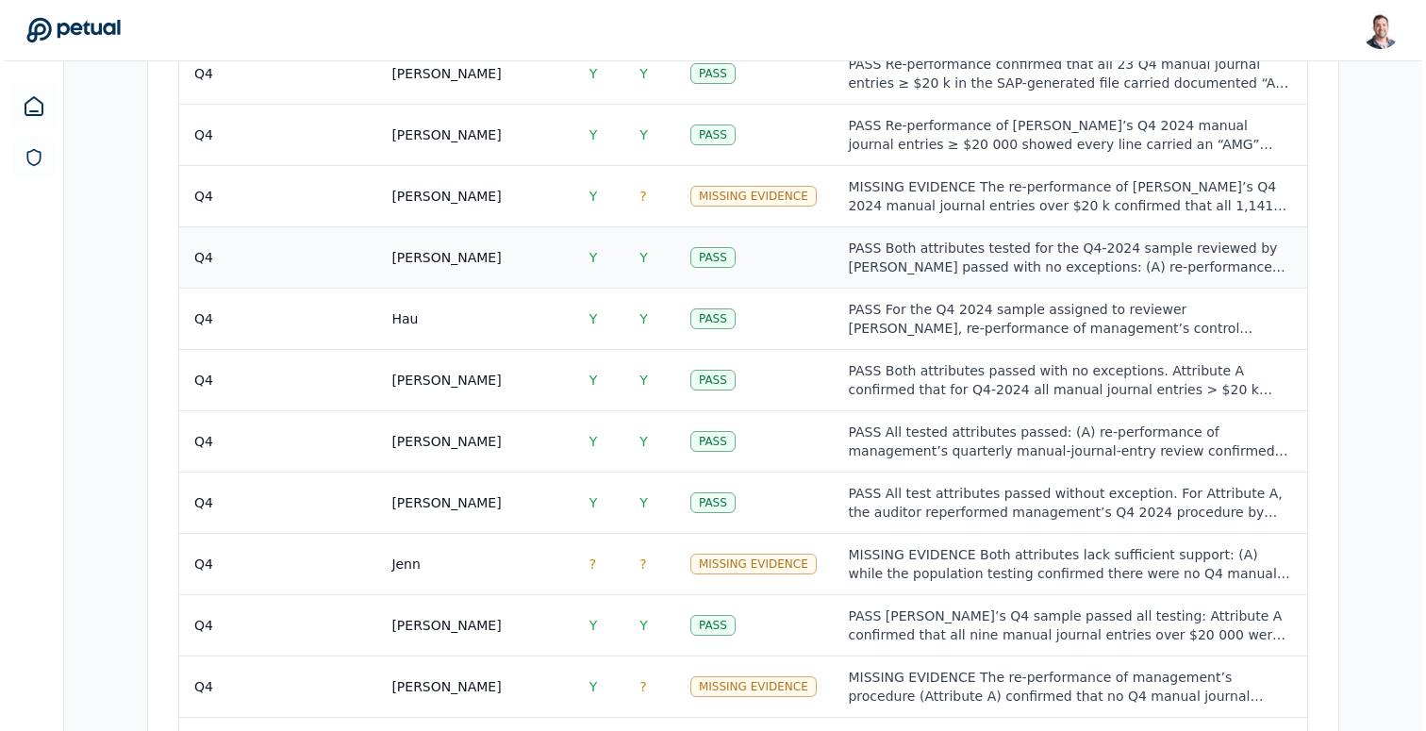
scroll to position [3042, 0]
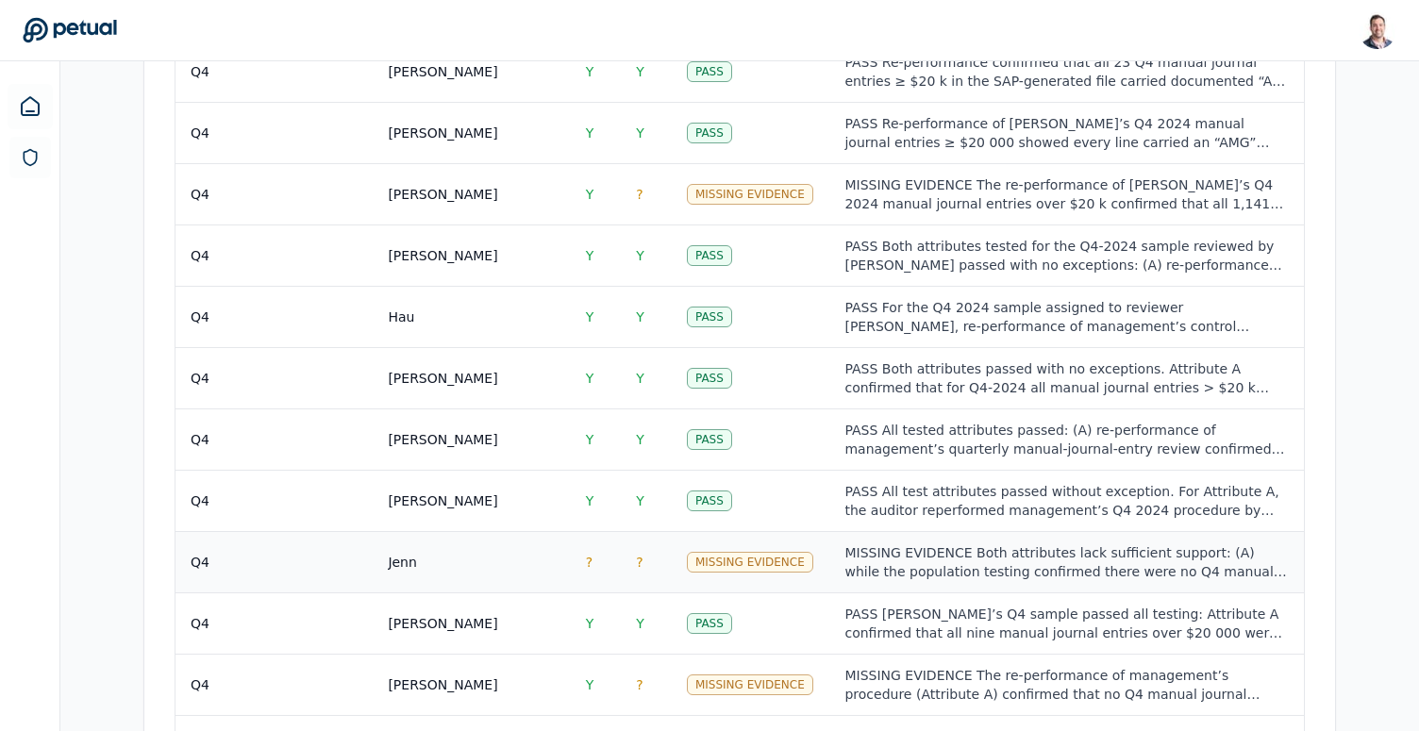
click at [617, 531] on td "?" at bounding box center [596, 561] width 51 height 61
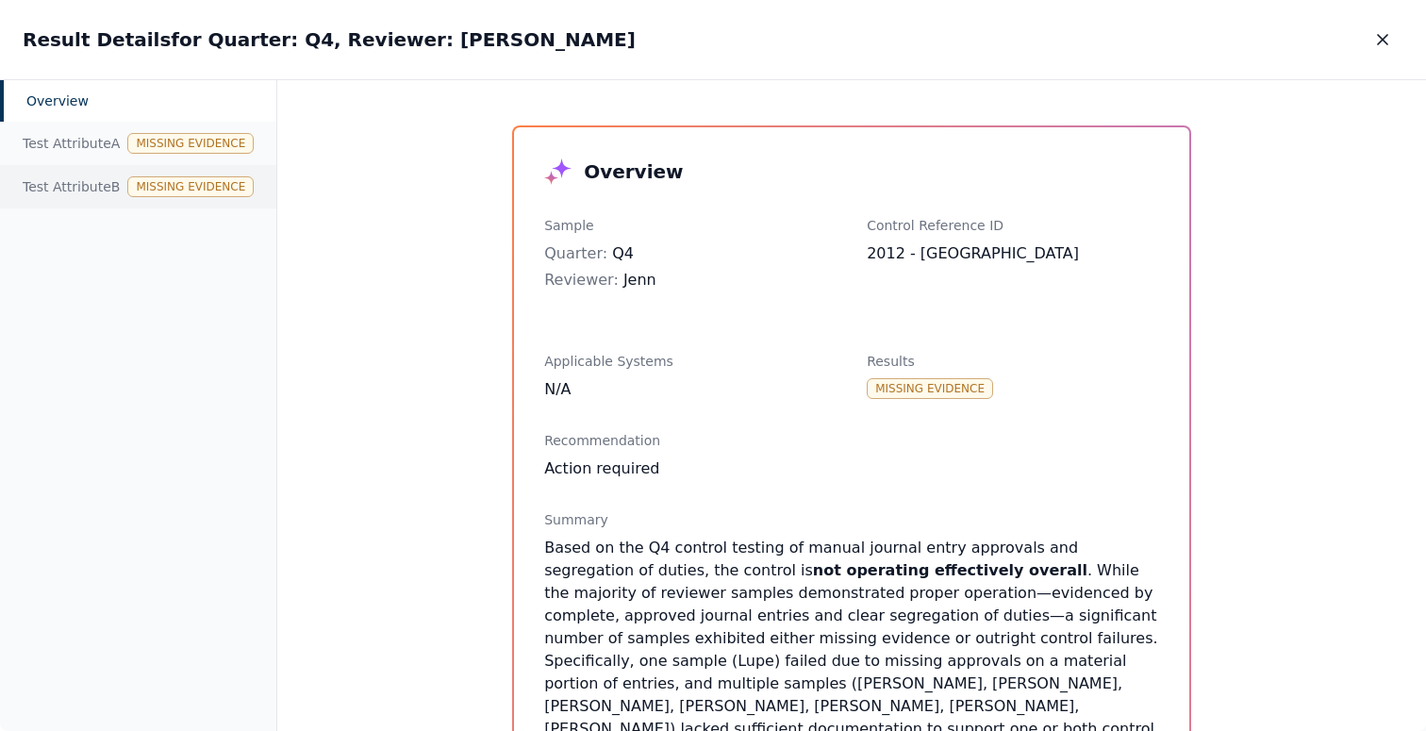
click at [100, 181] on div "Test Attribute B Missing Evidence" at bounding box center [138, 186] width 276 height 43
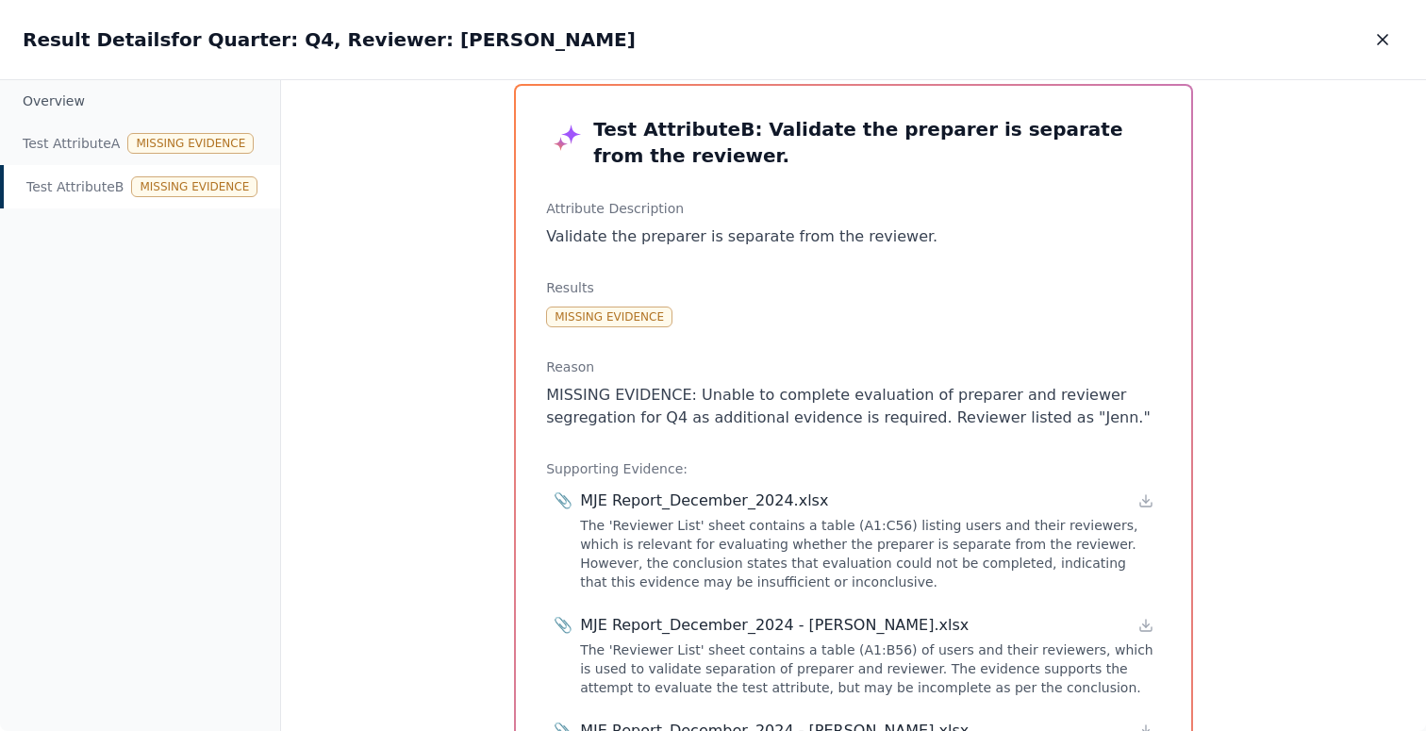
scroll to position [16, 0]
